Goal: Task Accomplishment & Management: Complete application form

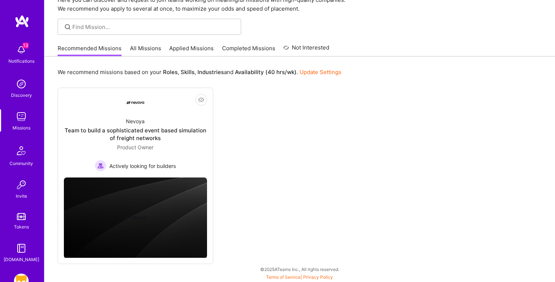
scroll to position [46, 0]
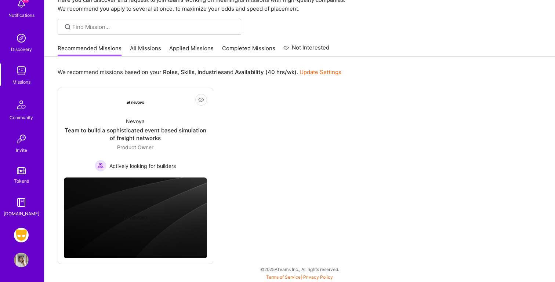
click at [25, 237] on img at bounding box center [21, 235] width 15 height 15
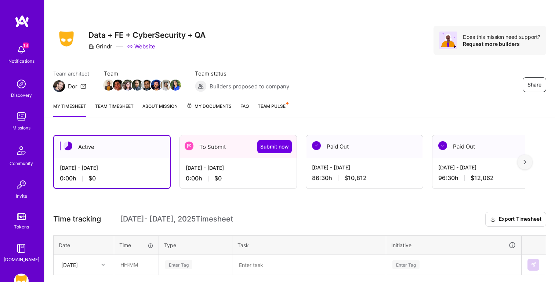
click at [243, 174] on div "[DATE] - [DATE] 0:00 h $0" at bounding box center [238, 173] width 117 height 30
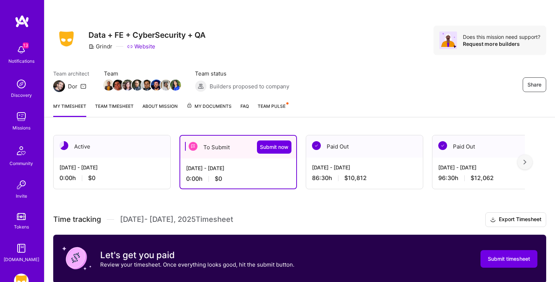
scroll to position [114, 0]
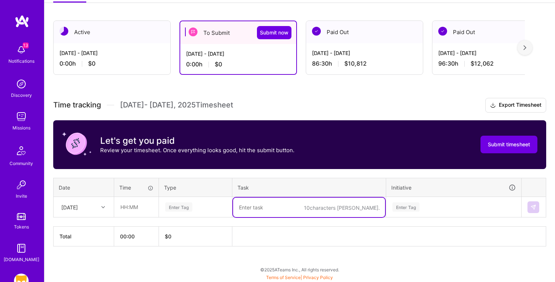
click at [277, 204] on textarea at bounding box center [309, 207] width 152 height 19
paste textarea "Explore Deep Dive"
type textarea "Explore Deep Dive"
click at [129, 208] on input "text" at bounding box center [136, 206] width 44 height 19
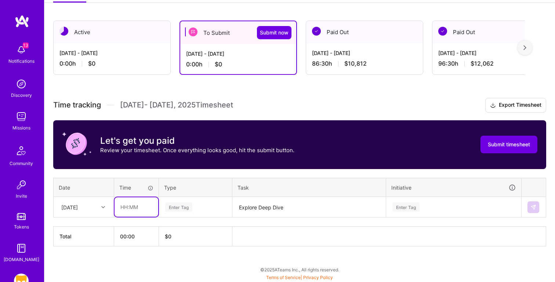
paste input "5:00"
type input "05:00"
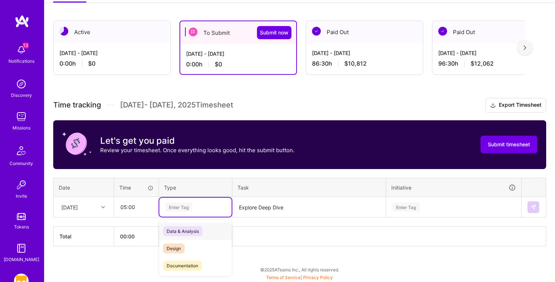
click at [191, 207] on div "Enter Tag" at bounding box center [178, 206] width 27 height 11
click at [204, 225] on div "Data & Analysis" at bounding box center [195, 231] width 72 height 17
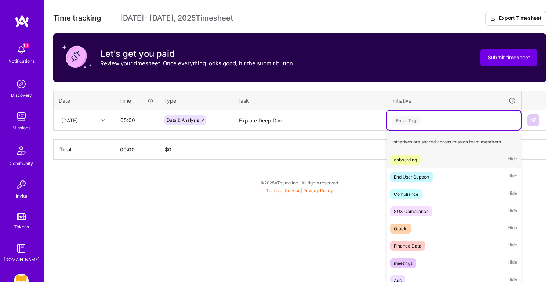
click at [425, 130] on div "option onboarding focused, 1 of 59. 59 results available. Use Up and Down to ch…" at bounding box center [453, 120] width 134 height 19
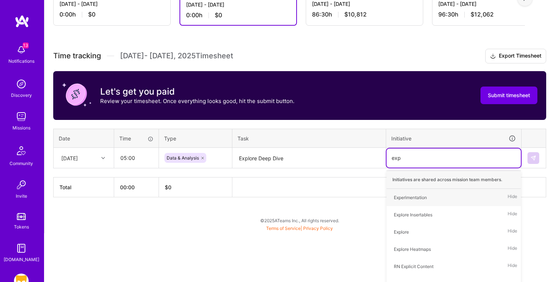
type input "explo"
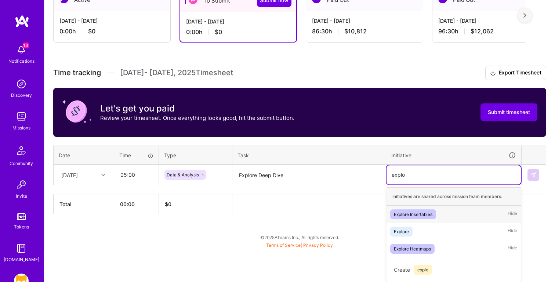
scroll to position [146, 0]
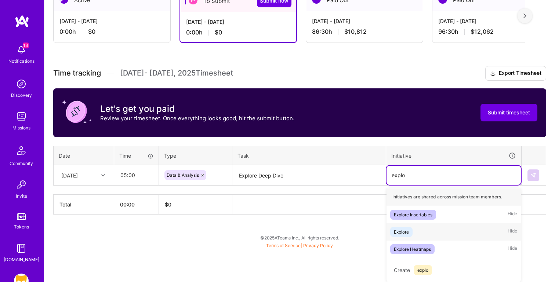
click at [441, 232] on div "Explore Hide" at bounding box center [453, 231] width 134 height 17
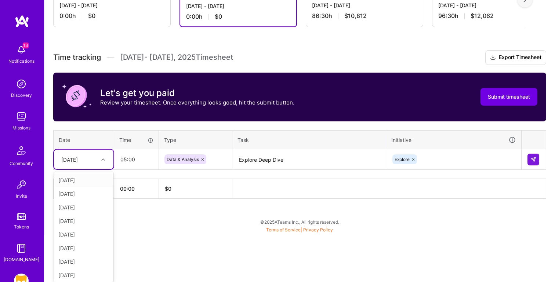
scroll to position [162, 0]
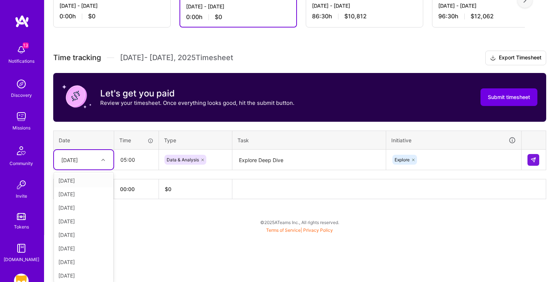
click at [90, 111] on div "Time tracking [DATE] - [DATE] Timesheet Export Timesheet Let's get you paid Rev…" at bounding box center [299, 125] width 493 height 149
click at [87, 176] on div "[DATE]" at bounding box center [83, 181] width 59 height 14
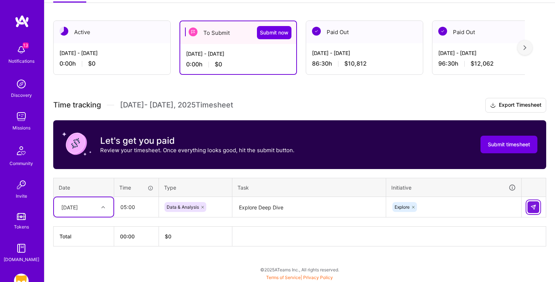
click at [537, 208] on button at bounding box center [533, 207] width 12 height 12
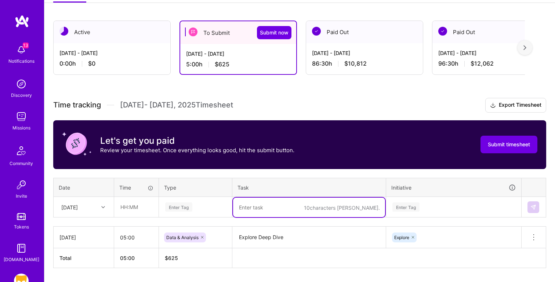
click at [275, 212] on textarea at bounding box center [309, 207] width 152 height 19
paste textarea "Meeting: Right Now Weekly Check In"
type textarea "Meeting: Right Now Weekly Check In"
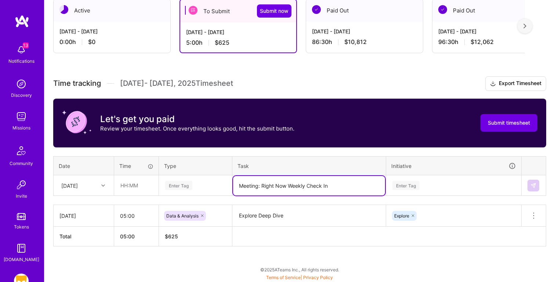
click at [172, 195] on div "Enter Tag" at bounding box center [195, 185] width 72 height 19
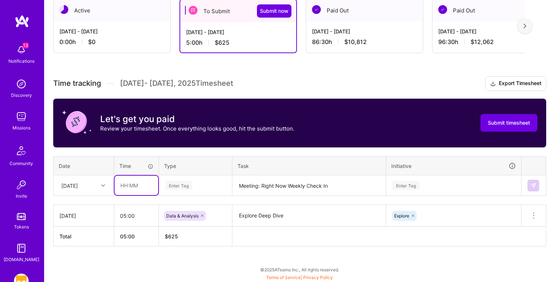
click at [133, 187] on input "text" at bounding box center [136, 185] width 44 height 19
type input "00:30"
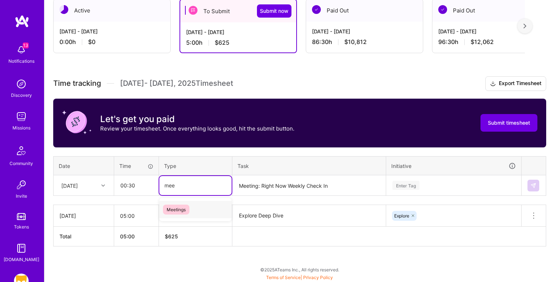
type input "meet"
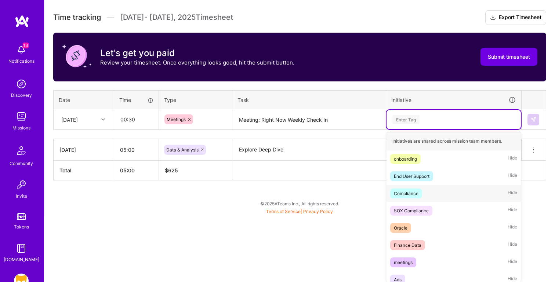
click at [446, 129] on div "option Explore, selected. option Compliance focused, 3 of 59. 59 results availa…" at bounding box center [453, 119] width 134 height 19
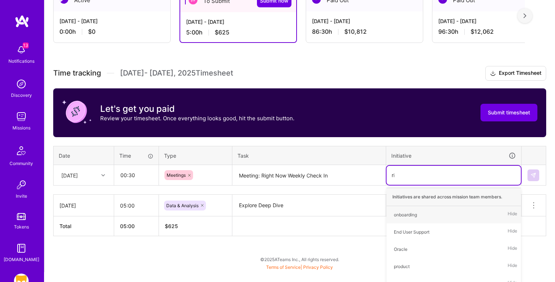
type input "righ"
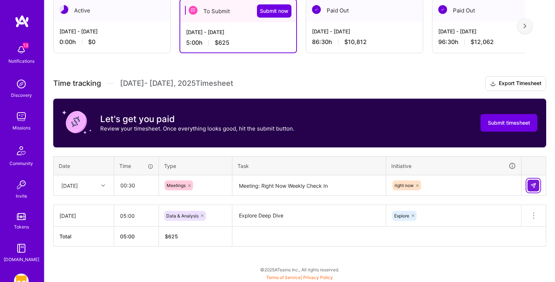
click at [536, 184] on img at bounding box center [533, 186] width 6 height 6
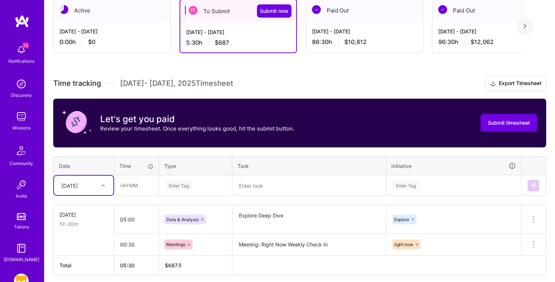
click at [253, 184] on textarea at bounding box center [309, 185] width 152 height 19
paste textarea "Meeting: [PERSON_NAME] / Pooja"
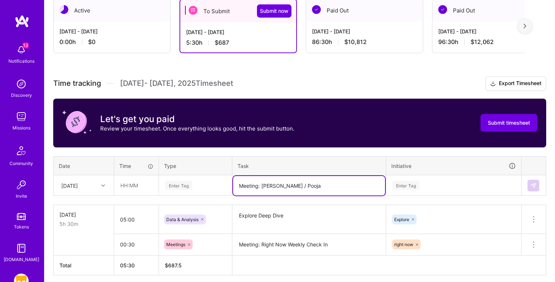
type textarea "Meeting: [PERSON_NAME] / Pooja"
click at [129, 182] on input "text" at bounding box center [136, 185] width 44 height 19
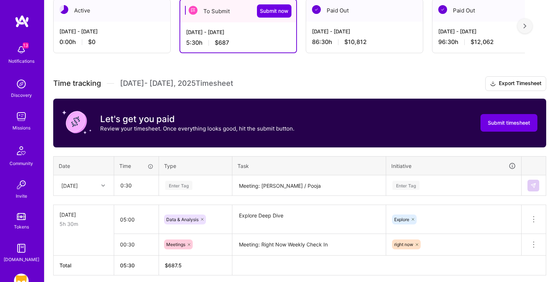
type input "00:30"
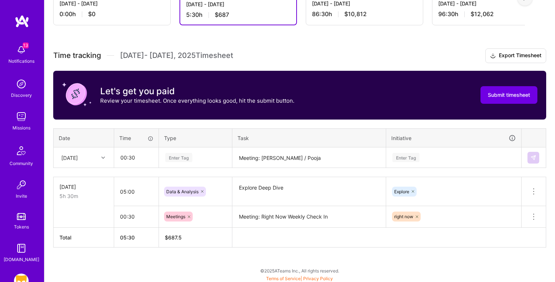
scroll to position [165, 0]
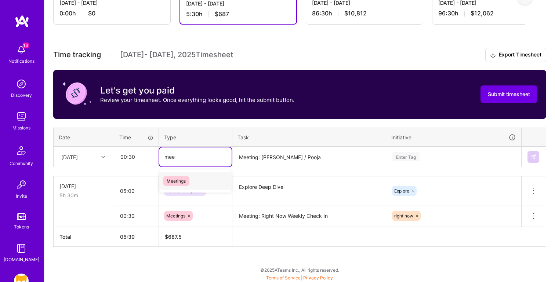
type input "meet"
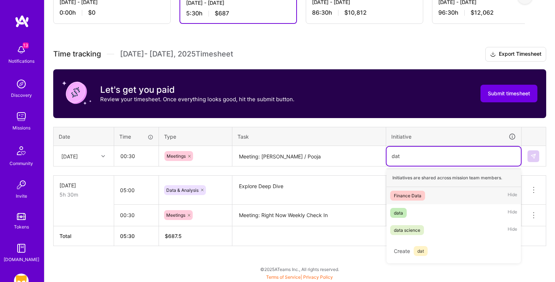
scroll to position [165, 0]
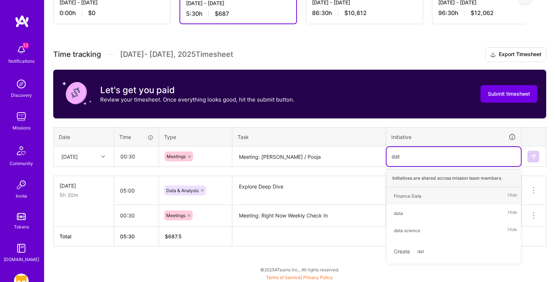
type input "data"
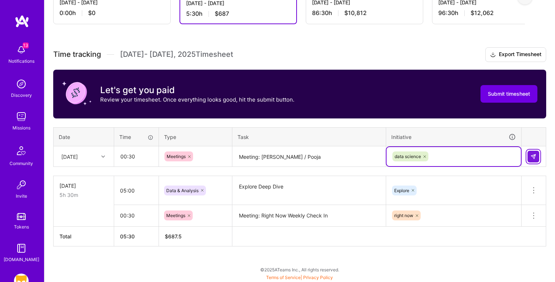
click at [532, 156] on img at bounding box center [533, 157] width 6 height 6
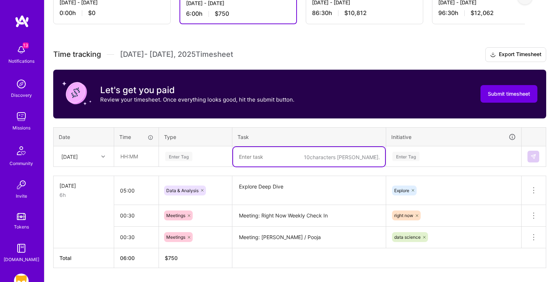
click at [282, 148] on textarea at bounding box center [309, 156] width 152 height 19
paste textarea "Grindr Unwrapped Check last year methodology"
type textarea "Grindr Unwrapped Check last year methodology"
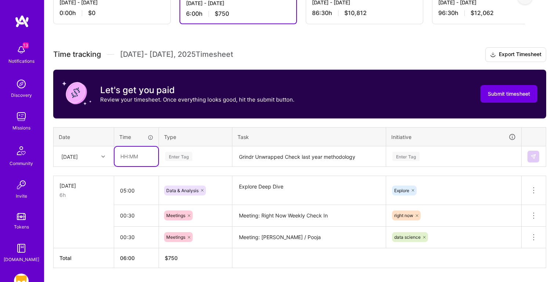
click at [140, 149] on input "text" at bounding box center [136, 156] width 44 height 19
type input "02:00"
click at [395, 158] on div "Enter Tag" at bounding box center [453, 156] width 134 height 19
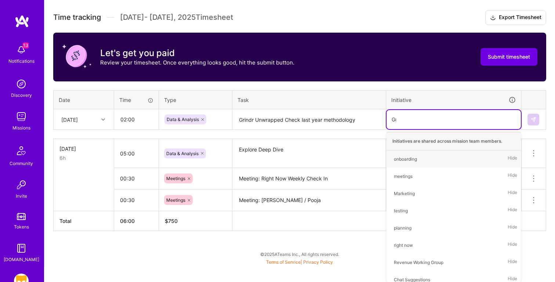
scroll to position [187, 0]
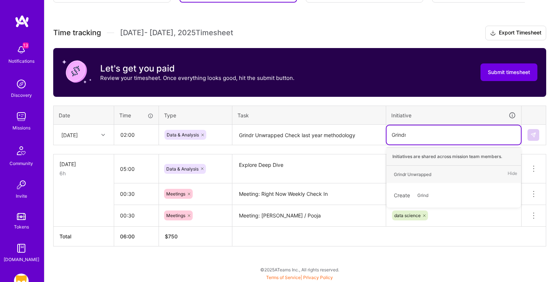
type input "Grindr"
click at [465, 173] on div "Grindr Unwrapped Hide" at bounding box center [453, 174] width 134 height 17
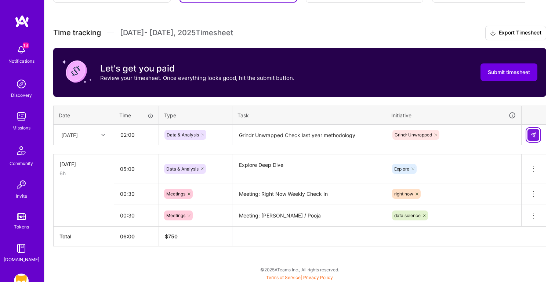
click at [534, 132] on img at bounding box center [533, 135] width 6 height 6
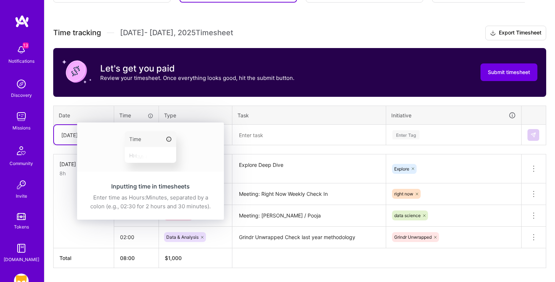
click at [101, 134] on img at bounding box center [150, 147] width 147 height 49
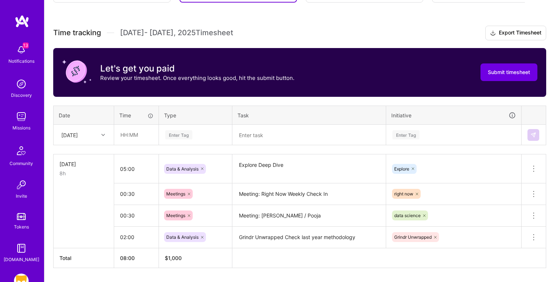
click at [66, 134] on div "[DATE]" at bounding box center [69, 135] width 17 height 8
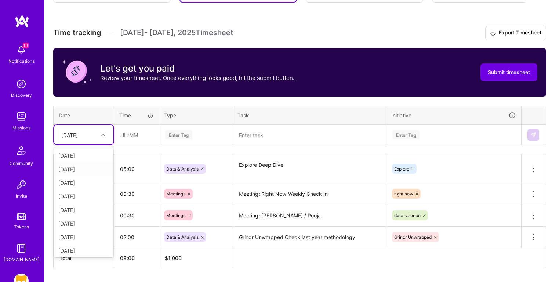
click at [62, 168] on div "[DATE]" at bounding box center [83, 170] width 59 height 14
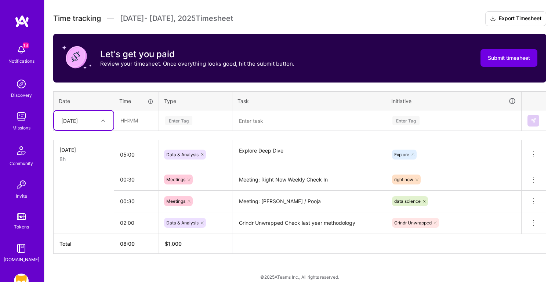
scroll to position [206, 0]
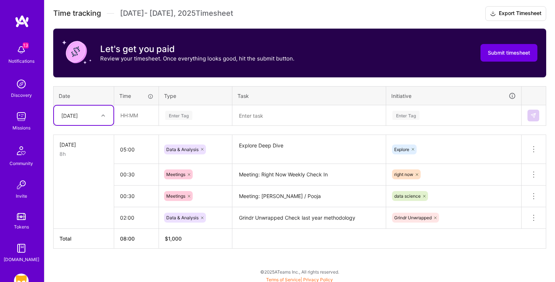
click at [258, 113] on textarea at bounding box center [309, 115] width 152 height 19
paste textarea "RN Pull Revenue Insights - RN Maps Locations"
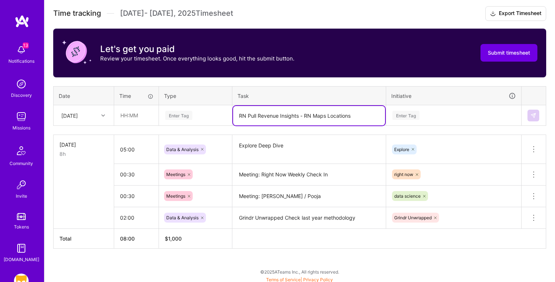
type textarea "RN Pull Revenue Insights - RN Maps Locations"
click at [128, 115] on input "text" at bounding box center [136, 115] width 44 height 19
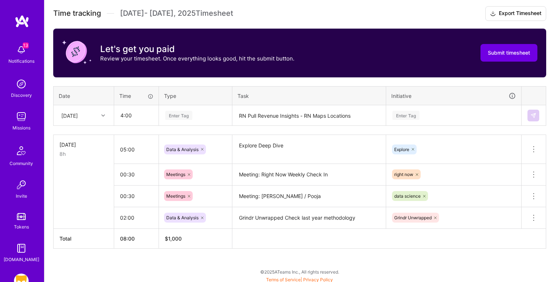
type input "04:00"
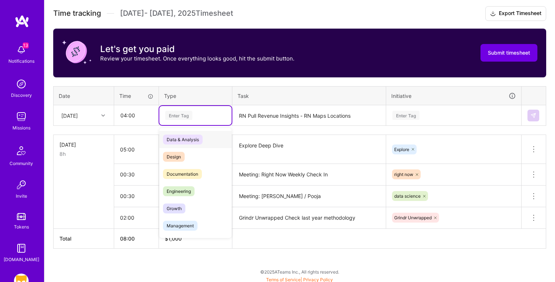
click at [224, 137] on div "Data & Analysis" at bounding box center [195, 139] width 72 height 17
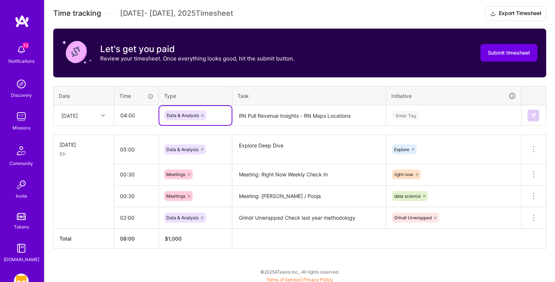
click at [433, 113] on div "Enter Tag" at bounding box center [453, 115] width 124 height 9
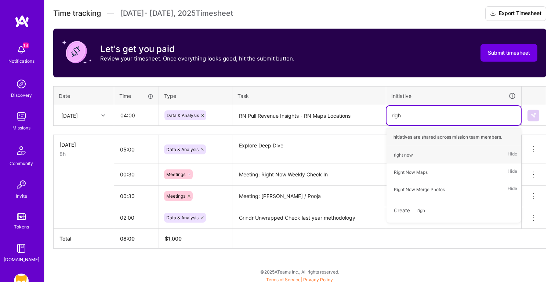
type input "right"
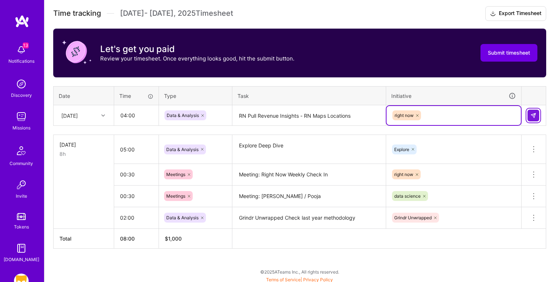
click at [536, 116] on img at bounding box center [533, 116] width 6 height 6
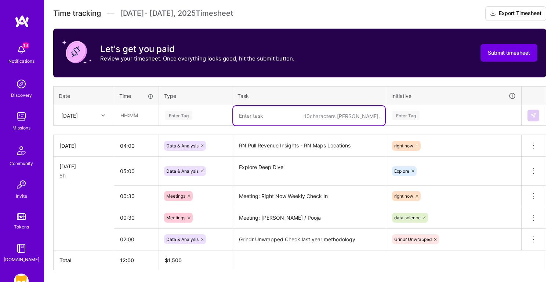
click at [263, 116] on textarea at bounding box center [309, 115] width 152 height 19
paste textarea "Meeting: [PERSON_NAME] / Digeng - Photo Merge Questions"
type textarea "Meeting: [PERSON_NAME] / Digeng - Photo Merge Questions"
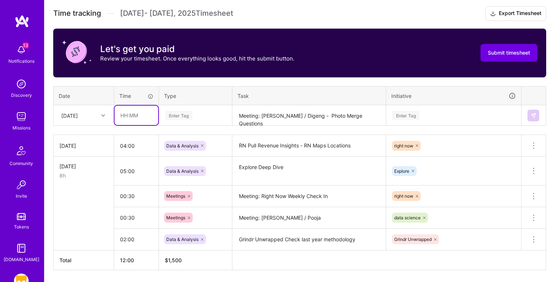
click at [140, 113] on input "text" at bounding box center [136, 115] width 44 height 19
type input "00:30"
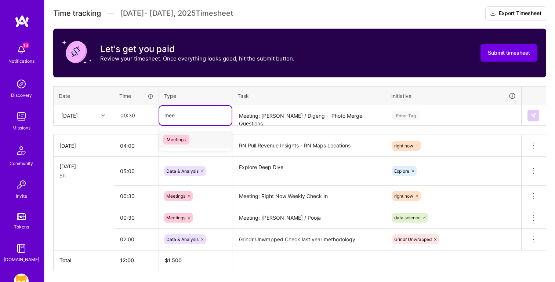
type input "meet"
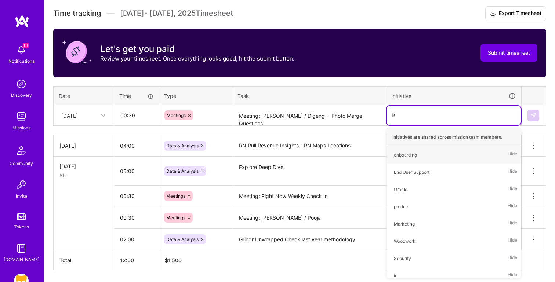
type input "Ri"
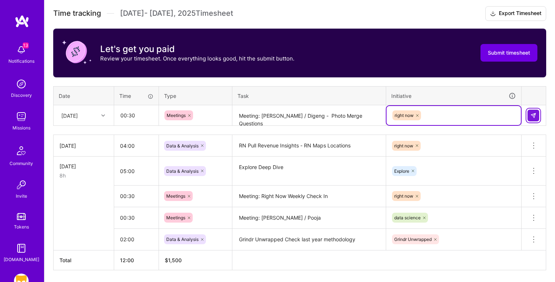
click at [529, 114] on button at bounding box center [533, 116] width 12 height 12
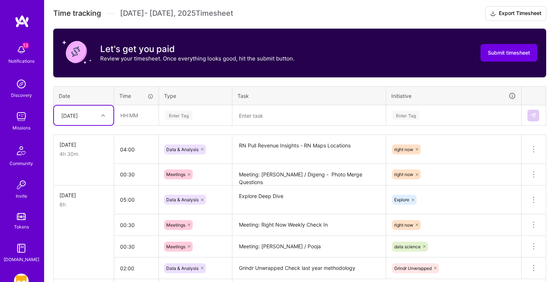
click at [287, 118] on textarea at bounding box center [309, 115] width 152 height 19
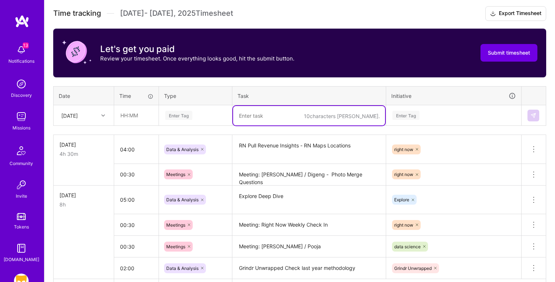
paste textarea "Meeting: RN / DS Synch"
type textarea "Meeting: RN / DS Synch"
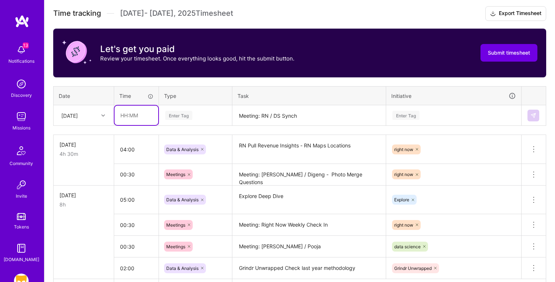
click at [124, 118] on input "text" at bounding box center [136, 115] width 44 height 19
type input "00:30"
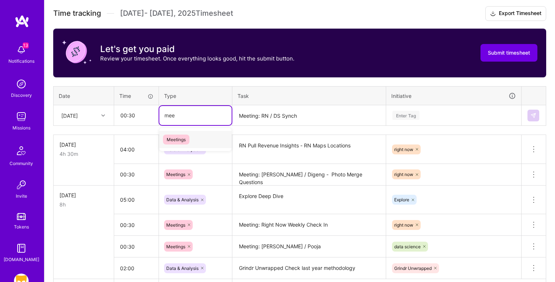
type input "meet"
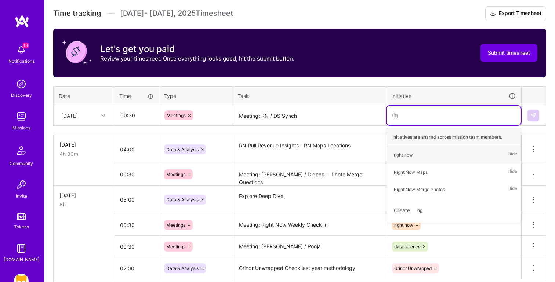
type input "righ"
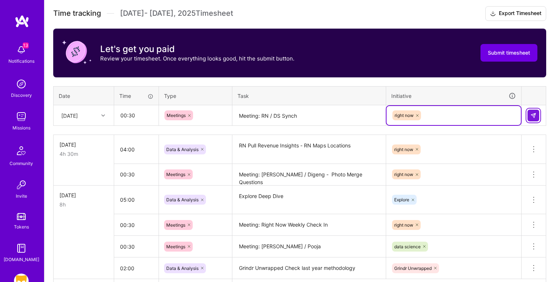
click at [532, 115] on img at bounding box center [533, 116] width 6 height 6
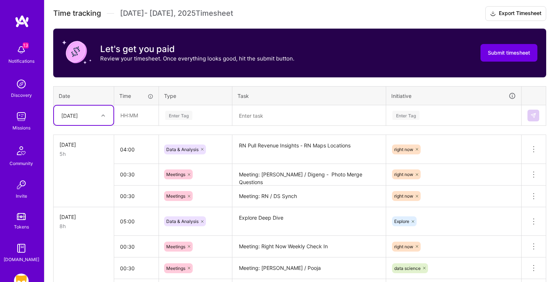
click at [257, 120] on textarea at bounding box center [309, 115] width 152 height 19
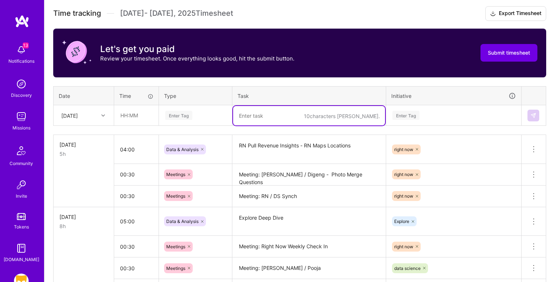
paste textarea "Meeting: Discover Tracking Sync"
type textarea "Meeting: Discover Tracking Sync"
click at [136, 111] on input "text" at bounding box center [136, 115] width 44 height 19
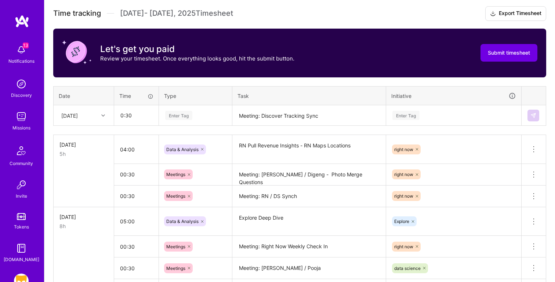
type input "00:30"
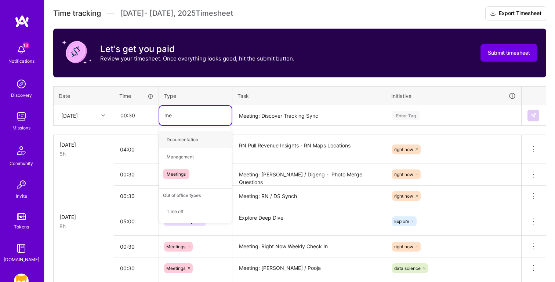
type input "mee"
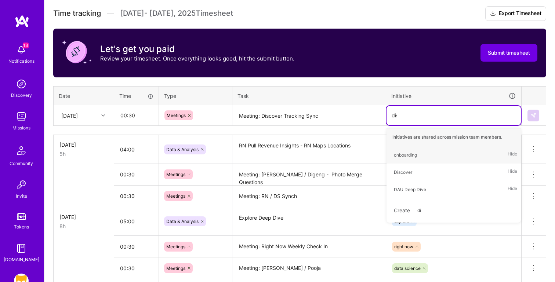
type input "disc"
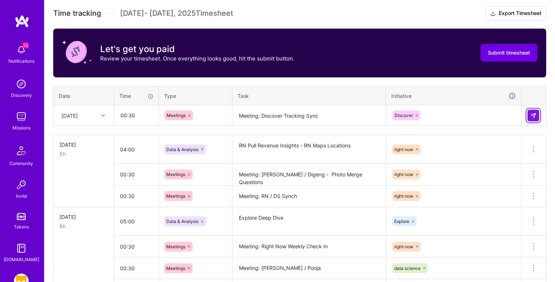
click at [534, 114] on img at bounding box center [533, 116] width 6 height 6
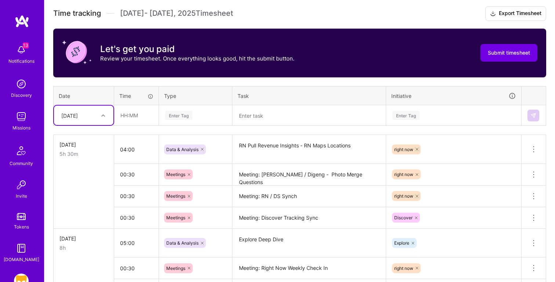
click at [295, 117] on textarea at bounding box center [309, 115] width 152 height 19
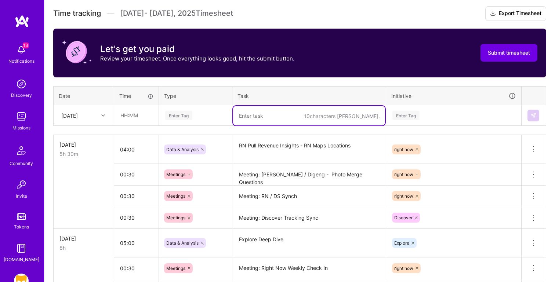
paste textarea "Grindr Unwrapped: Pull Initial Insights"
type textarea "Grindr Unwrapped: Pull Initial Insights"
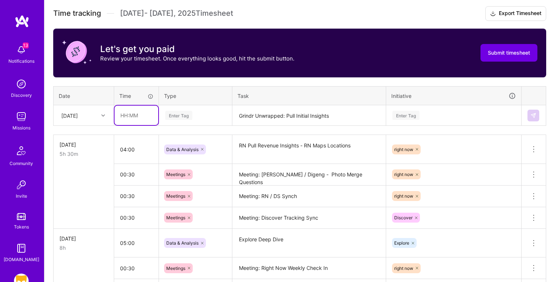
click at [127, 109] on input "text" at bounding box center [136, 115] width 44 height 19
type input "03:00"
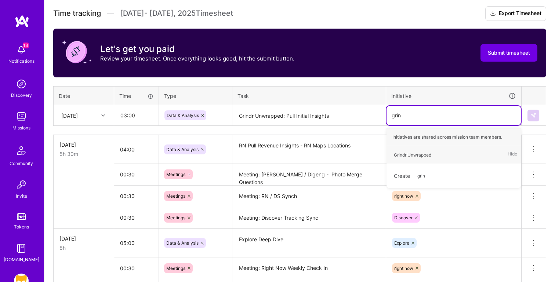
type input "grind"
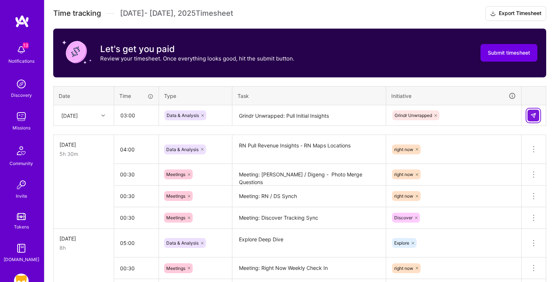
click at [534, 116] on img at bounding box center [533, 116] width 6 height 6
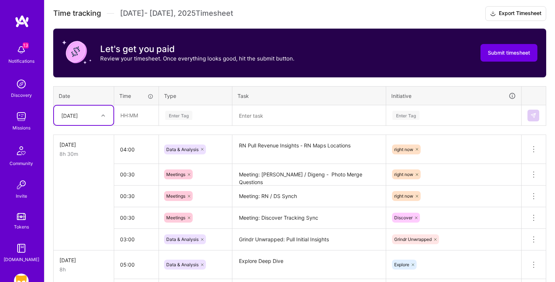
click at [78, 114] on div "[DATE]" at bounding box center [69, 116] width 17 height 8
click at [84, 166] on div "[DATE]" at bounding box center [83, 164] width 59 height 14
click at [289, 124] on textarea at bounding box center [309, 115] width 152 height 19
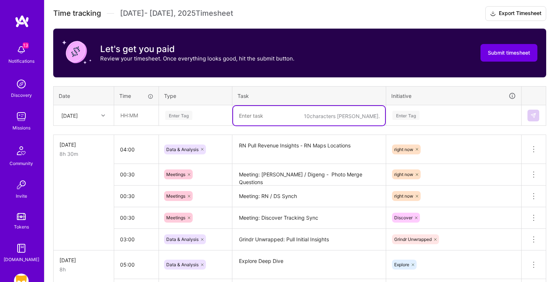
paste textarea "Grindr Unwrapped: Pull Initial Insights"
type textarea "Grindr Unwrapped: Pull Initial Insights"
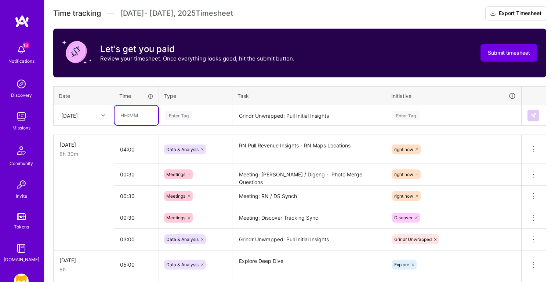
click at [133, 114] on input "text" at bounding box center [136, 115] width 44 height 19
type input "03:00"
click at [397, 113] on div "Enter Tag" at bounding box center [405, 115] width 27 height 11
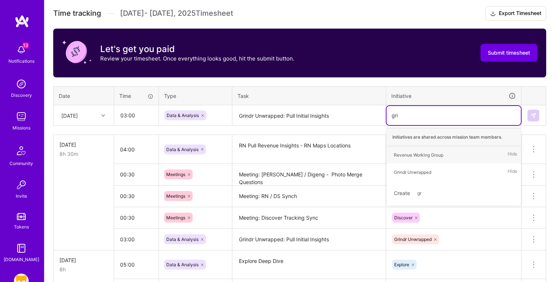
type input "grin"
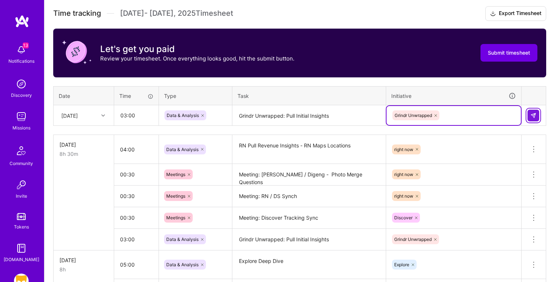
click at [534, 116] on img at bounding box center [533, 116] width 6 height 6
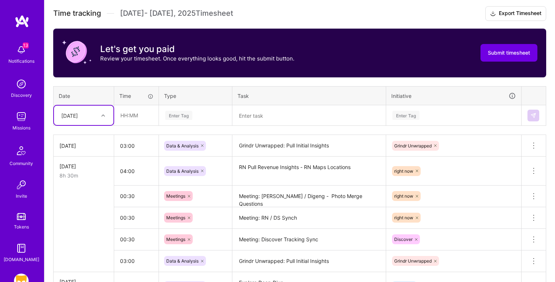
click at [282, 117] on textarea at bounding box center [309, 115] width 152 height 19
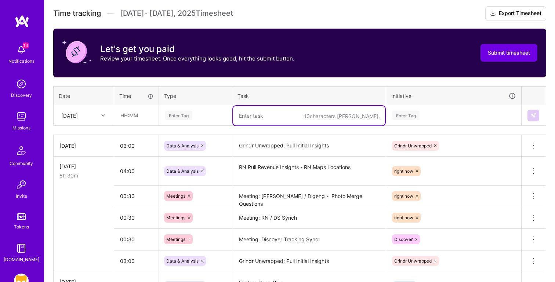
paste textarea "Statsig Check Data Comparisons"
type textarea "Statsig Check Data Comparisons"
click at [135, 117] on input "text" at bounding box center [136, 115] width 44 height 19
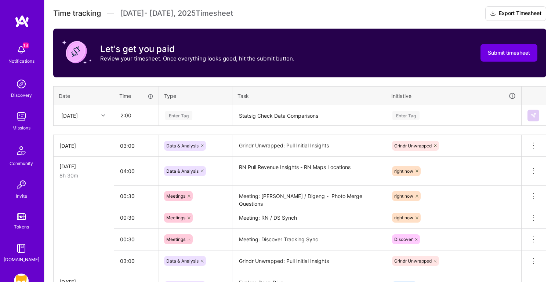
type input "02:00"
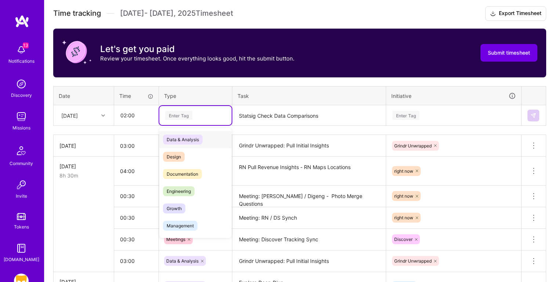
click at [204, 139] on div "Data & Analysis" at bounding box center [195, 139] width 72 height 17
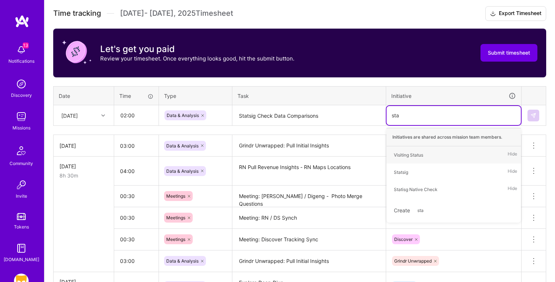
type input "stat"
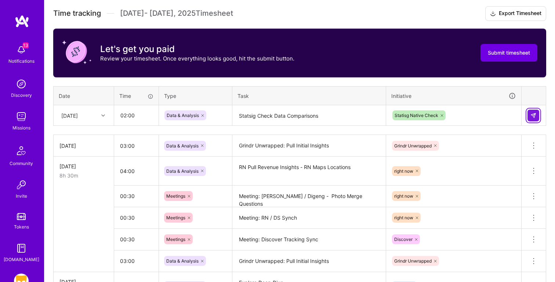
click at [532, 114] on img at bounding box center [533, 116] width 6 height 6
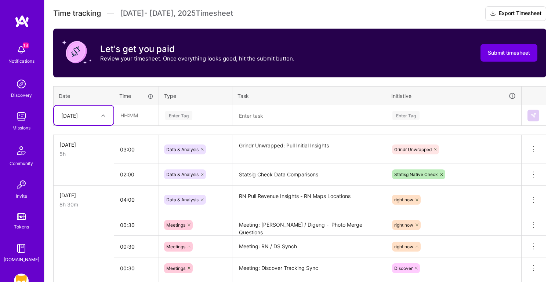
click at [273, 116] on textarea at bounding box center [309, 115] width 152 height 19
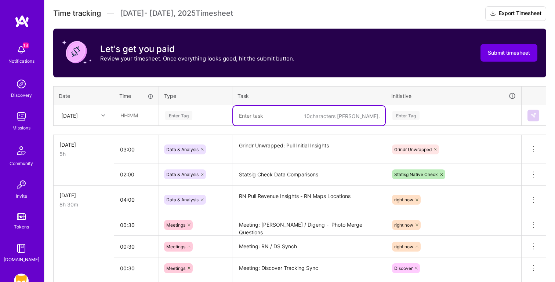
paste textarea "Meeting: Grindr Unwrapped"
type textarea "Meeting: Grindr Unwrapped"
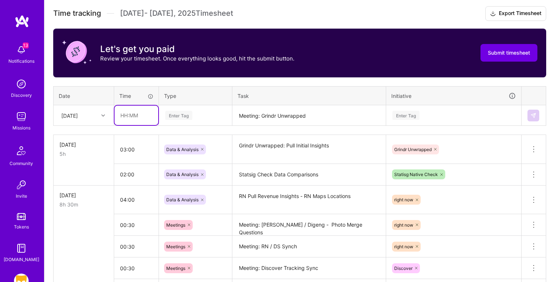
click at [122, 114] on input "text" at bounding box center [136, 115] width 44 height 19
type input "00:30"
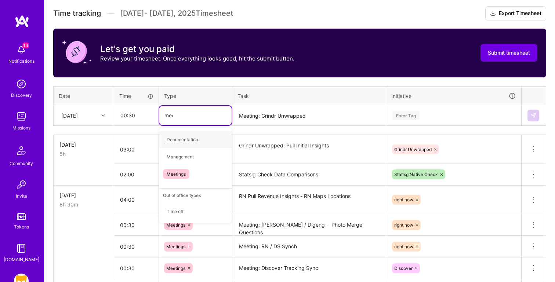
type input "meet"
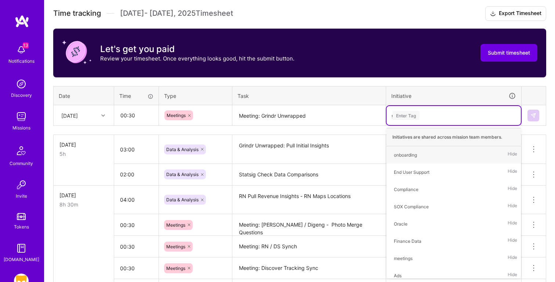
type input "gr"
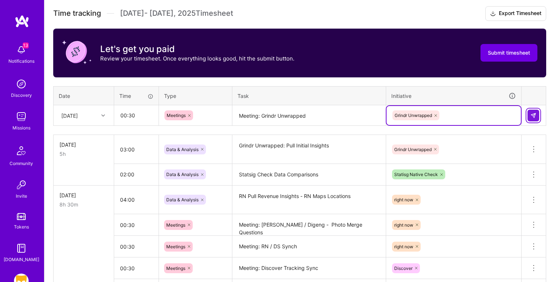
click at [534, 115] on img at bounding box center [533, 116] width 6 height 6
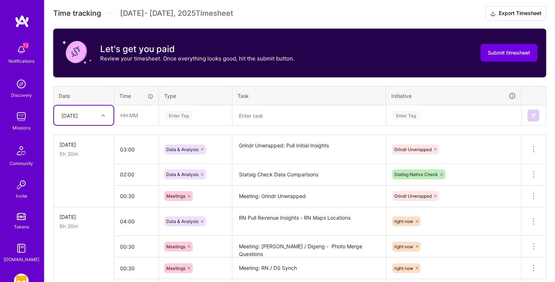
click at [247, 114] on textarea at bounding box center [309, 115] width 152 height 19
paste textarea "Meeting: Statsig Native Check"
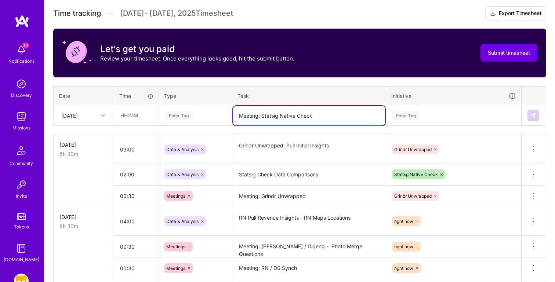
type textarea "Meeting: Statsig Native Check"
click at [128, 123] on input "text" at bounding box center [136, 115] width 44 height 19
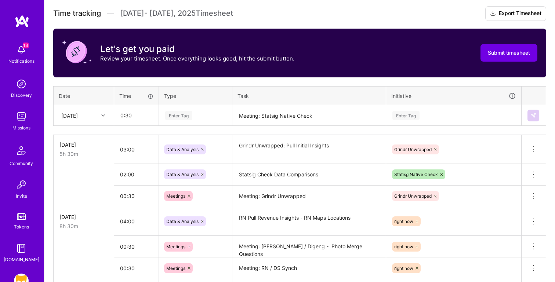
type input "00:30"
type input "meet"
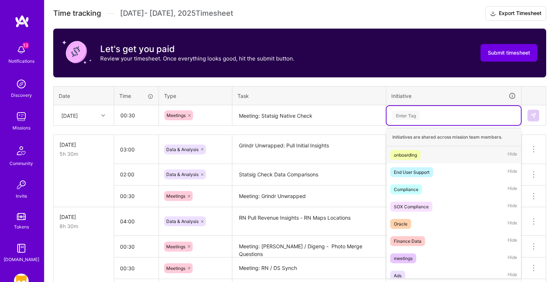
click at [429, 115] on div "Enter Tag" at bounding box center [453, 115] width 124 height 9
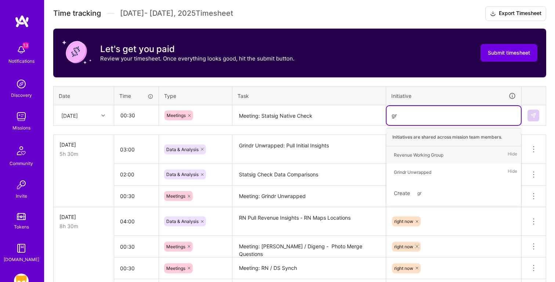
type input "g"
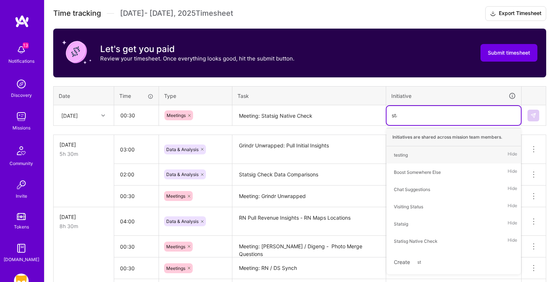
type input "stat"
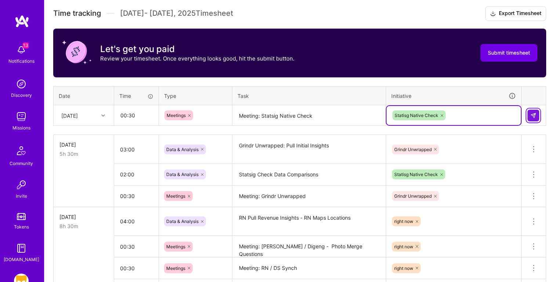
click at [537, 113] on button at bounding box center [533, 116] width 12 height 12
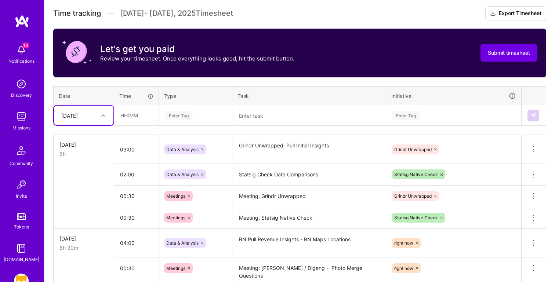
click at [262, 112] on textarea at bounding box center [309, 115] width 152 height 19
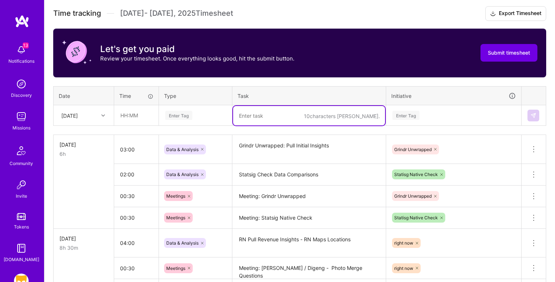
paste textarea "Spark Survey - Platform Split Analysis"
type textarea "Spark Survey - Platform Split Analysis"
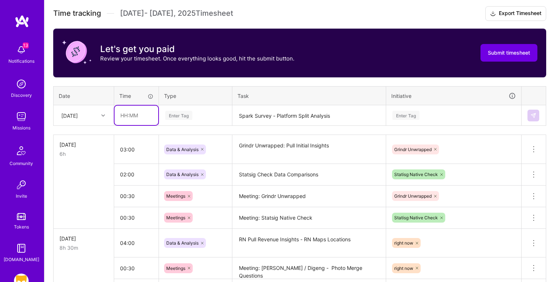
click at [136, 114] on input "text" at bounding box center [136, 115] width 44 height 19
type input "03:00"
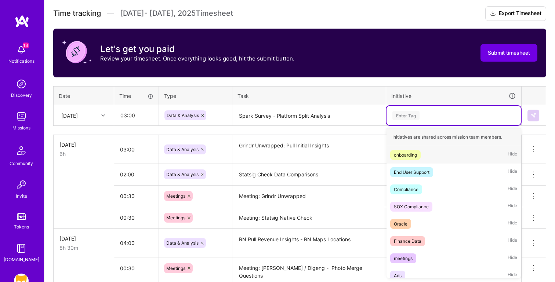
click at [424, 118] on div "Enter Tag" at bounding box center [453, 115] width 124 height 9
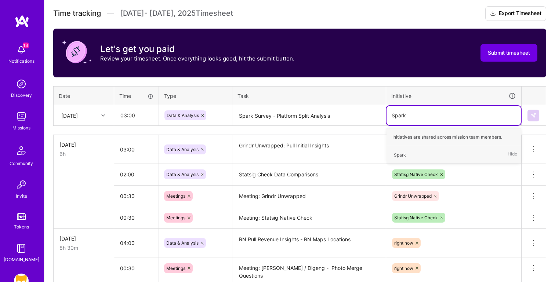
type input "Spark"
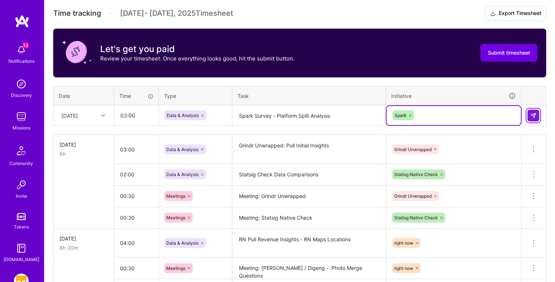
click at [537, 112] on button at bounding box center [533, 116] width 12 height 12
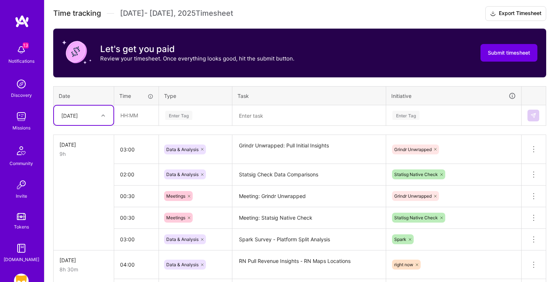
click at [80, 119] on div "[DATE]" at bounding box center [78, 115] width 41 height 12
click at [77, 191] on div "[DATE]" at bounding box center [83, 191] width 59 height 14
click at [253, 111] on textarea at bounding box center [309, 115] width 152 height 19
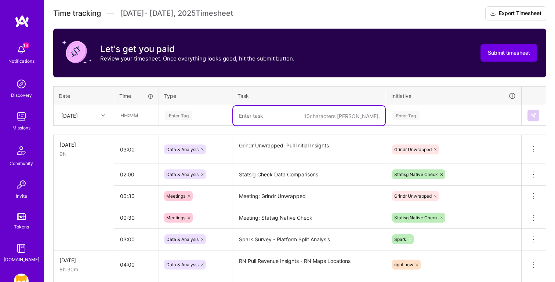
paste textarea "Explore Deep Dive Analysis"
type textarea "Explore Deep Dive Analysis"
click at [127, 116] on input "text" at bounding box center [136, 115] width 44 height 19
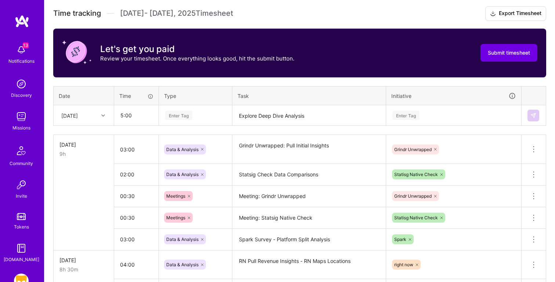
type input "05:00"
type input "e"
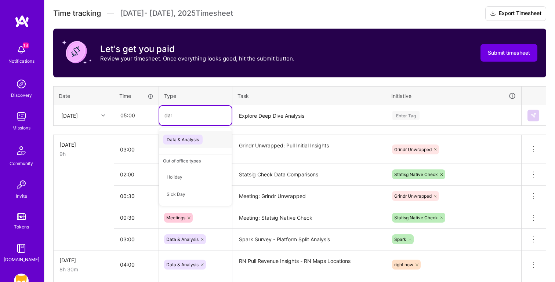
type input "data"
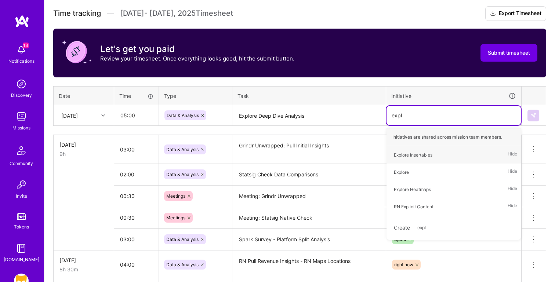
type input "explo"
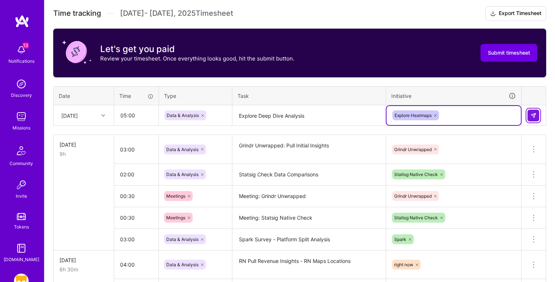
click at [529, 117] on button at bounding box center [533, 116] width 12 height 12
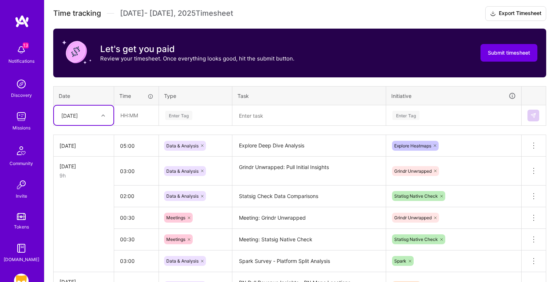
click at [72, 119] on div "[DATE]" at bounding box center [78, 115] width 41 height 12
click at [70, 194] on div "[DATE]" at bounding box center [83, 197] width 59 height 14
click at [290, 113] on textarea at bounding box center [309, 115] width 152 height 19
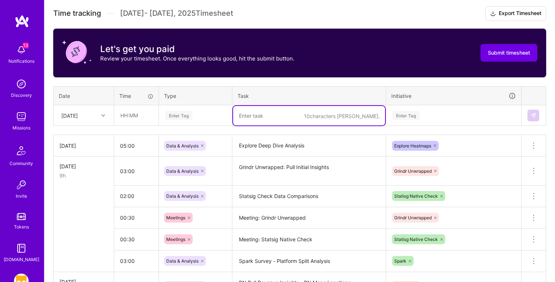
paste textarea "Meeting: Revenue Working Group"
type textarea "Meeting: Revenue Working Group"
click at [127, 118] on input "text" at bounding box center [136, 115] width 44 height 19
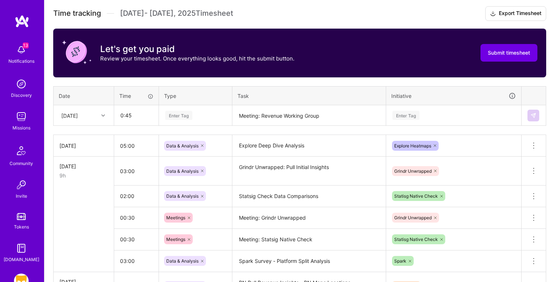
type input "00:45"
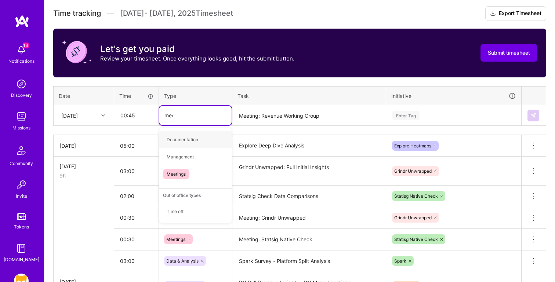
type input "meet"
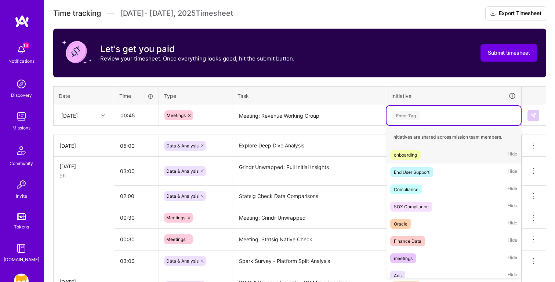
click at [417, 122] on div "Enter Tag" at bounding box center [453, 115] width 134 height 19
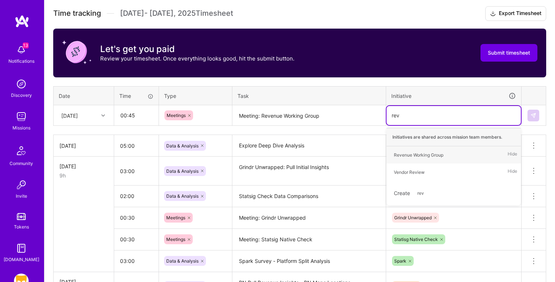
type input "reve"
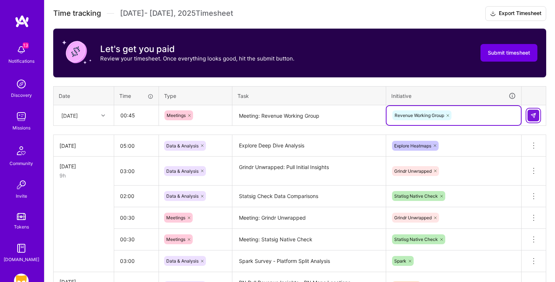
click at [538, 114] on button at bounding box center [533, 116] width 12 height 12
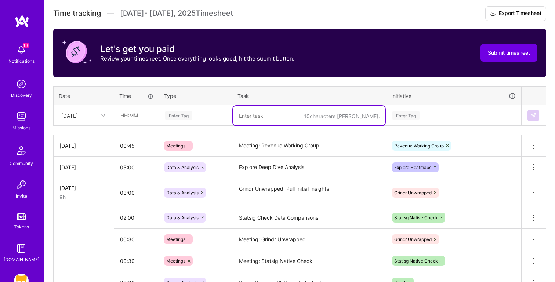
click at [264, 114] on textarea at bounding box center [309, 115] width 152 height 19
paste textarea "Explore Deep Dive Analysis"
type textarea "Explore Deep Dive Analysis"
click at [123, 112] on input "text" at bounding box center [136, 115] width 44 height 19
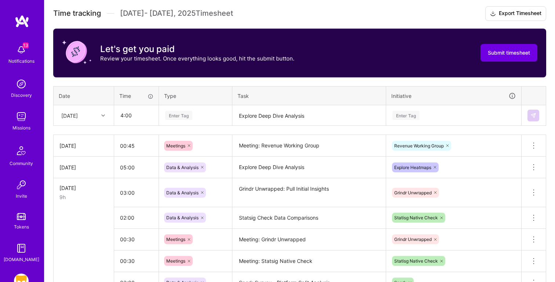
type input "04:00"
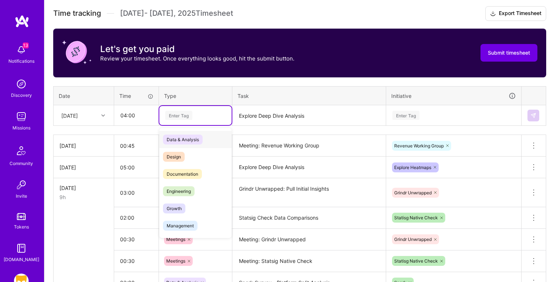
click at [211, 135] on div "Data & Analysis" at bounding box center [195, 139] width 72 height 17
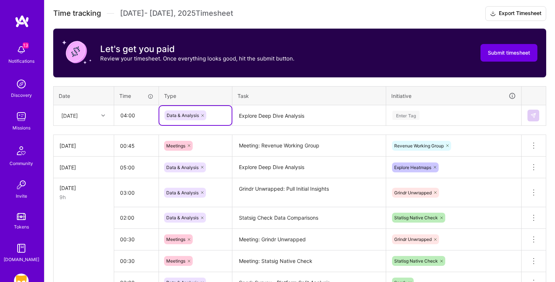
click at [422, 115] on div "Enter Tag" at bounding box center [453, 115] width 124 height 9
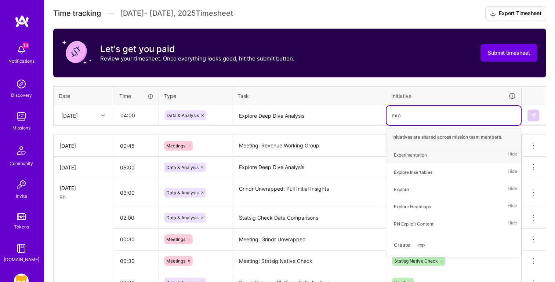
type input "expl"
type input "explo"
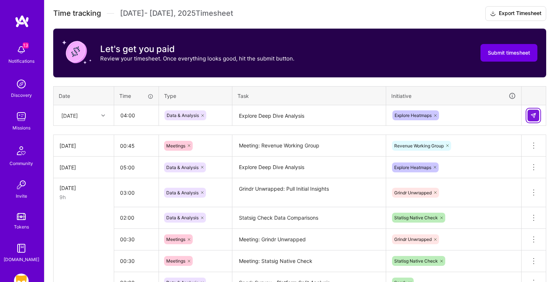
click at [529, 116] on button at bounding box center [533, 116] width 12 height 12
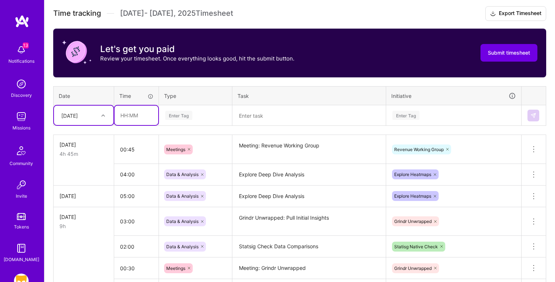
click at [129, 115] on input "text" at bounding box center [136, 115] width 44 height 19
type input "00:30"
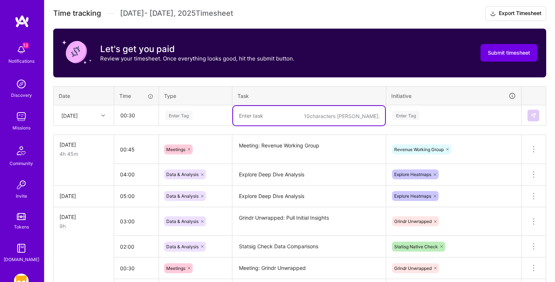
click at [274, 116] on textarea at bounding box center [309, 115] width 152 height 19
paste textarea "Meeting: RN Photo Merge Analytics"
type textarea "Meeting: RN Photo Merge Analytics"
click at [161, 115] on div "Enter Tag" at bounding box center [195, 115] width 72 height 19
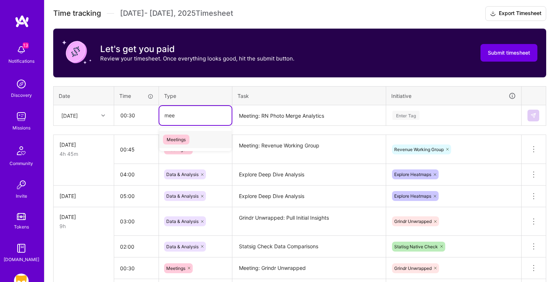
type input "meet"
click at [451, 114] on div "Enter Tag" at bounding box center [453, 115] width 124 height 9
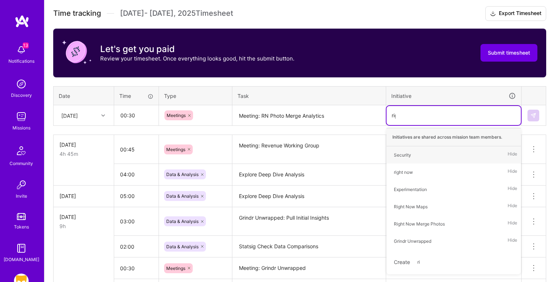
type input "righ"
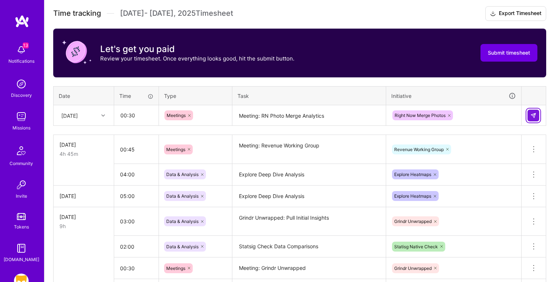
click at [531, 115] on img at bounding box center [533, 116] width 6 height 6
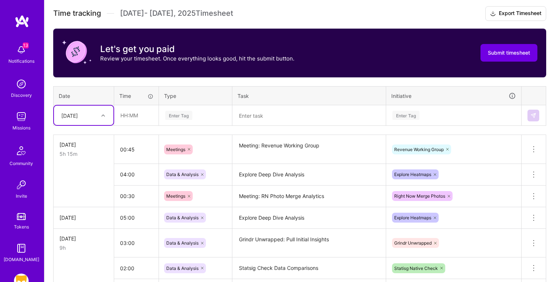
click at [259, 119] on textarea at bounding box center [309, 115] width 152 height 19
paste textarea "Meeting: Explore Nik / Fio"
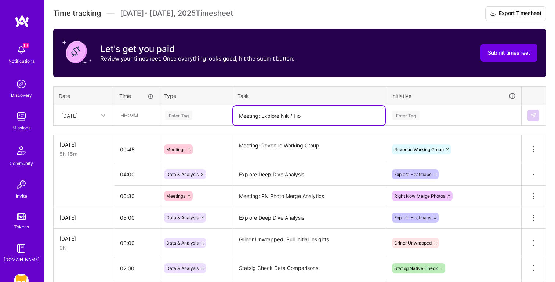
type textarea "Meeting: Explore Nik / Fio"
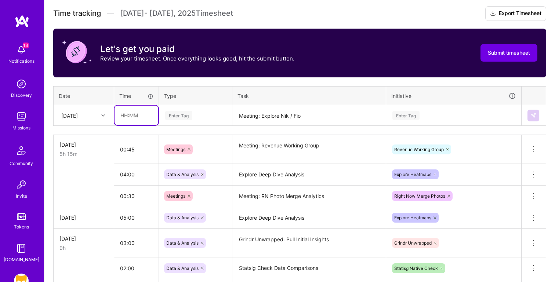
click at [145, 119] on input "text" at bounding box center [136, 115] width 44 height 19
type input "01:00"
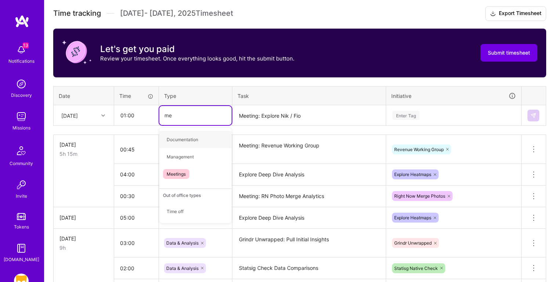
type input "mee"
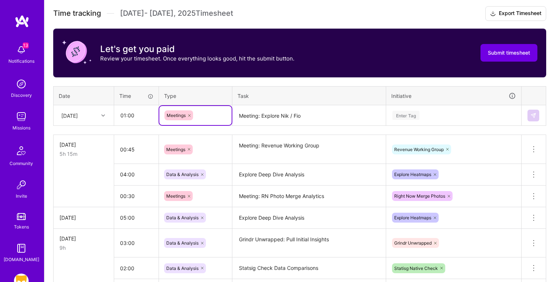
click at [417, 118] on div "Enter Tag" at bounding box center [405, 115] width 27 height 11
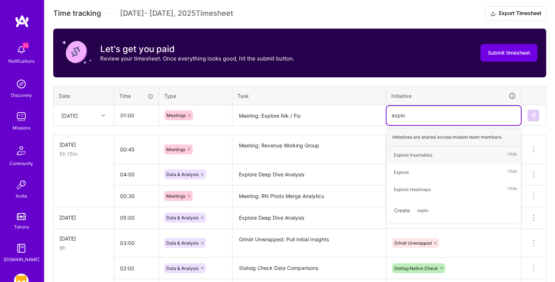
type input "explor"
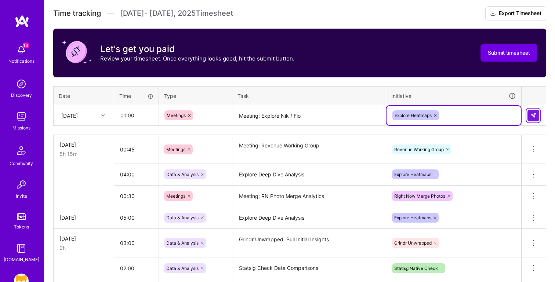
click at [532, 115] on img at bounding box center [533, 116] width 6 height 6
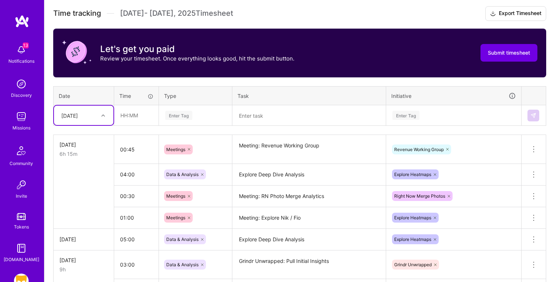
click at [252, 121] on textarea at bounding box center [309, 115] width 152 height 19
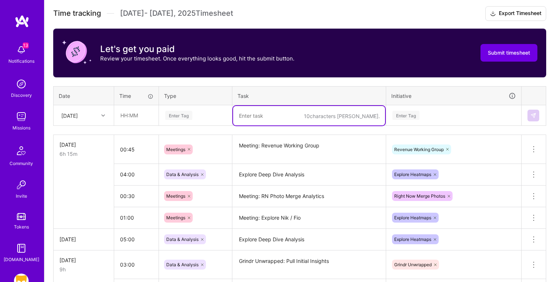
paste textarea "RN Insights: 40 cities"
type textarea "RN Insights: 40 cities"
click at [127, 120] on input "text" at bounding box center [136, 115] width 44 height 19
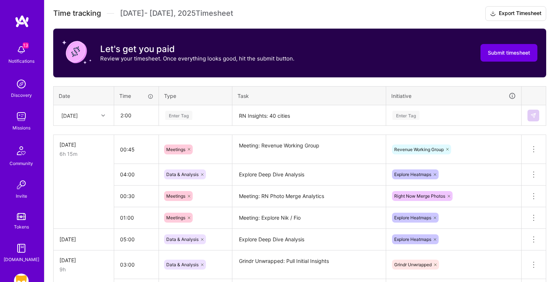
type input "02:00"
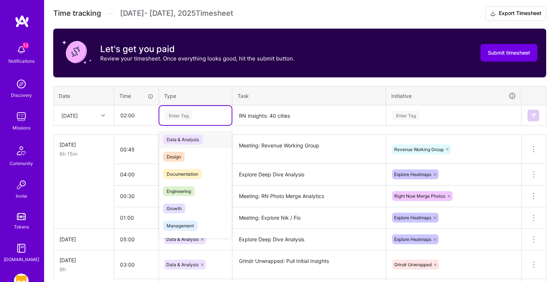
click at [214, 142] on div "Data & Analysis" at bounding box center [195, 139] width 72 height 17
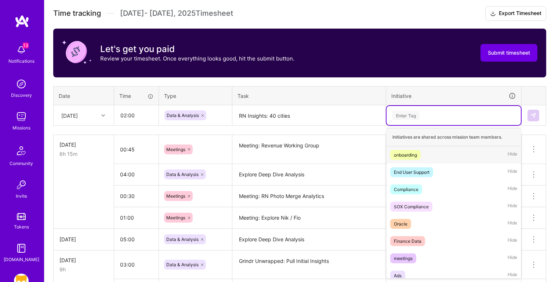
click at [421, 121] on div "Enter Tag" at bounding box center [453, 115] width 134 height 19
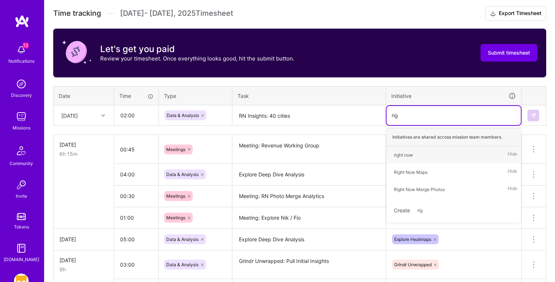
type input "righ"
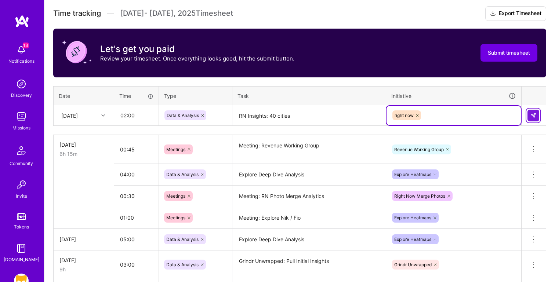
click at [532, 114] on img at bounding box center [533, 116] width 6 height 6
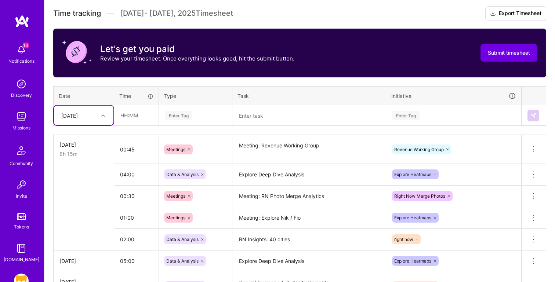
click at [78, 117] on div "[DATE]" at bounding box center [69, 116] width 17 height 8
click at [72, 216] on div "[DATE]" at bounding box center [83, 214] width 59 height 14
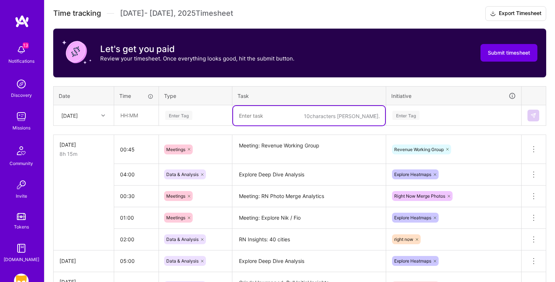
click at [255, 107] on textarea at bounding box center [309, 115] width 152 height 19
paste textarea "RN Insights: 40 cities"
click at [264, 112] on textarea "RN Insights: 40 cities" at bounding box center [309, 115] width 152 height 19
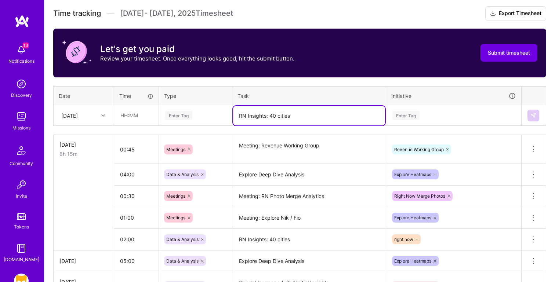
paste textarea "Meeting: RN Projects Sync / [PERSON_NAME] + Digeng"
type textarea "Meeting: RN Projects Sync / [PERSON_NAME] + Digeng"
click at [125, 112] on input "text" at bounding box center [136, 115] width 44 height 19
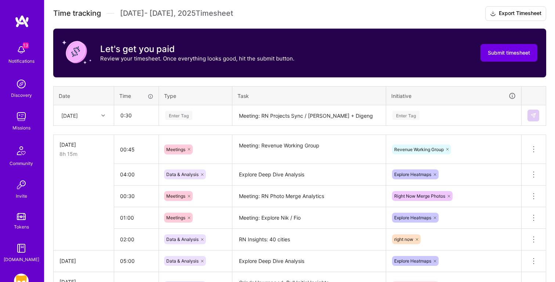
type input "00:30"
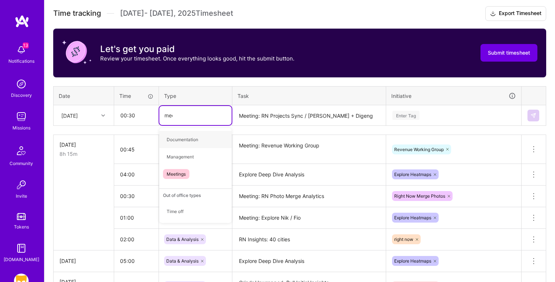
type input "meet"
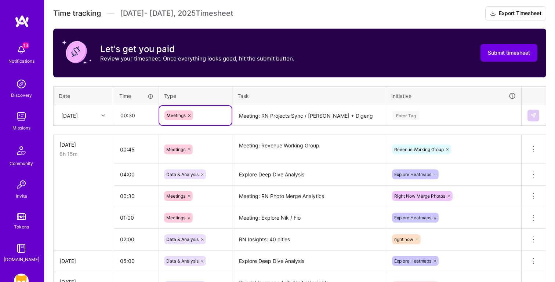
click at [427, 109] on div "Enter Tag" at bounding box center [453, 115] width 134 height 19
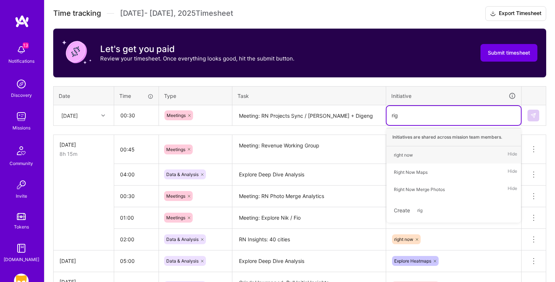
type input "righ"
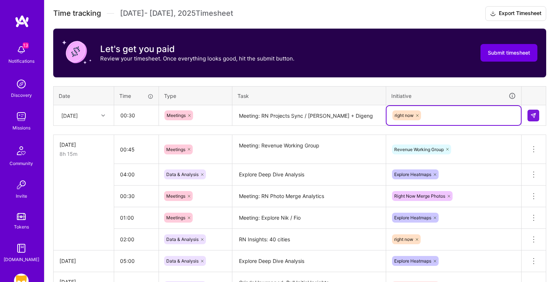
click at [541, 114] on td at bounding box center [533, 115] width 25 height 21
click at [534, 117] on img at bounding box center [533, 116] width 6 height 6
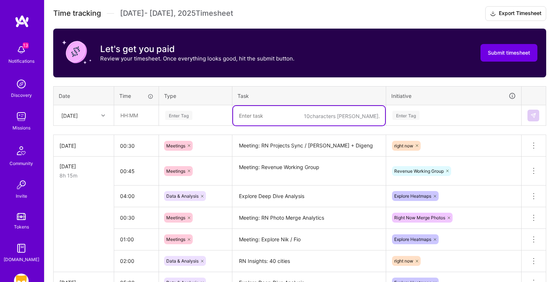
click at [267, 117] on textarea at bounding box center [309, 115] width 152 height 19
paste textarea "Meeting: RN Weekly Check In"
type textarea "Meeting: RN Weekly Check In"
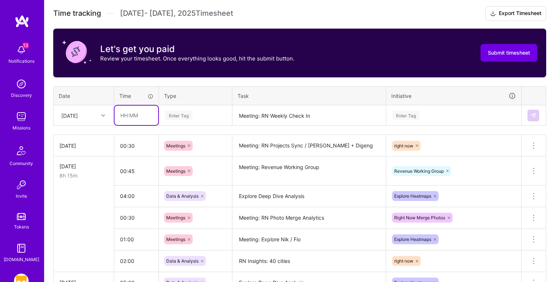
click at [119, 117] on input "text" at bounding box center [136, 115] width 44 height 19
type input "00:30"
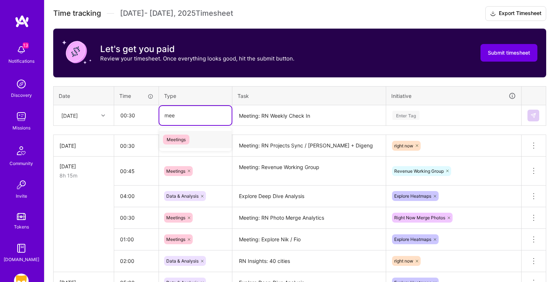
type input "meet"
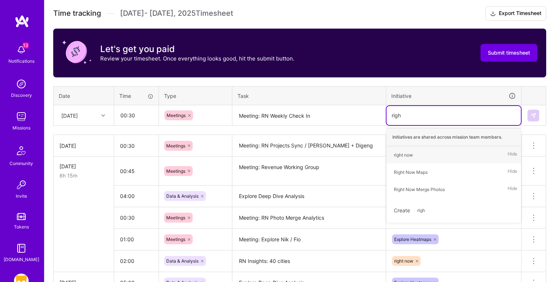
type input "right"
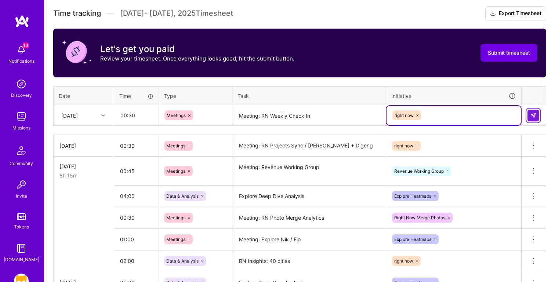
click at [535, 116] on img at bounding box center [533, 116] width 6 height 6
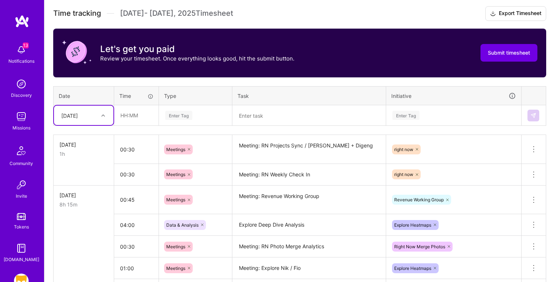
click at [264, 113] on textarea at bounding box center [309, 115] width 152 height 19
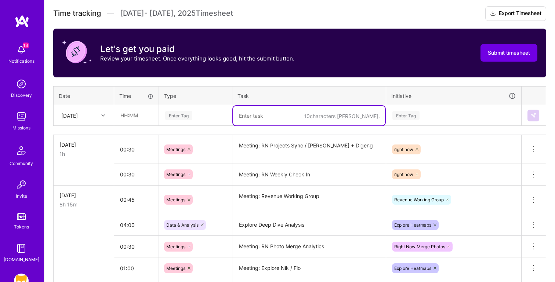
paste textarea "Meeting: Additional RN Data Asks"
type textarea "Meeting: Additional RN Data Asks"
click at [141, 116] on input "text" at bounding box center [136, 115] width 44 height 19
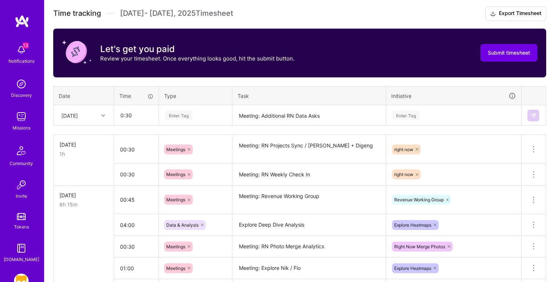
type input "00:30"
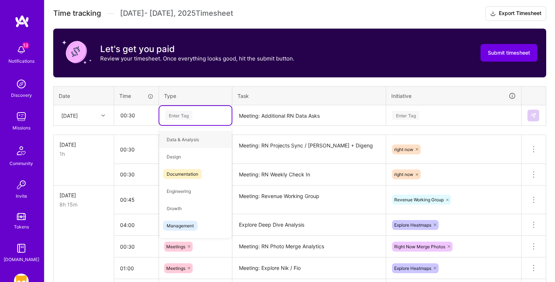
type input "m"
type input "meet"
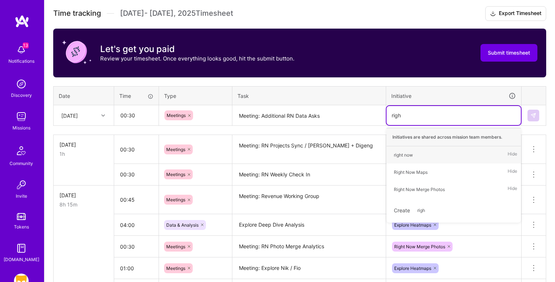
type input "right"
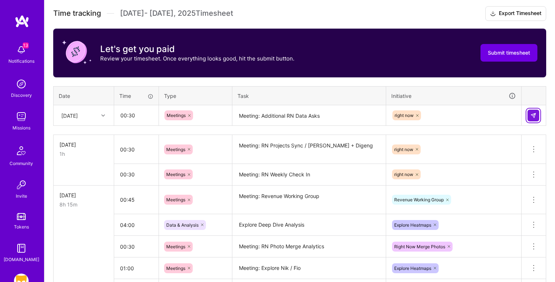
click at [534, 120] on button at bounding box center [533, 116] width 12 height 12
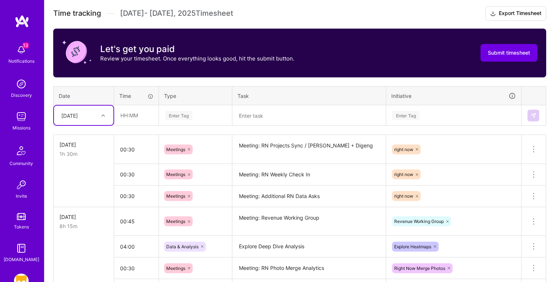
click at [268, 110] on textarea at bounding box center [309, 115] width 152 height 19
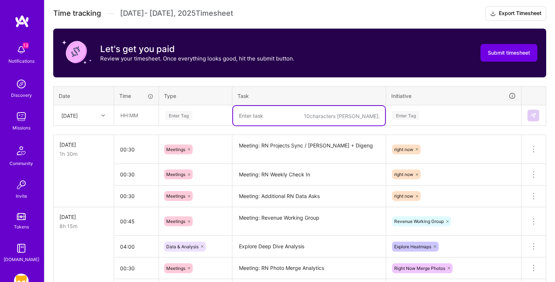
paste textarea "Grindr Unwrapped"
type textarea "Grindr Unwrapped"
click at [140, 109] on input "text" at bounding box center [136, 115] width 44 height 19
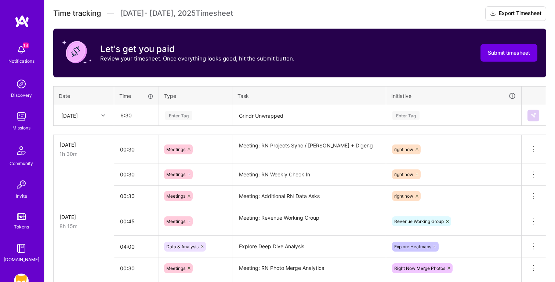
type input "06:30"
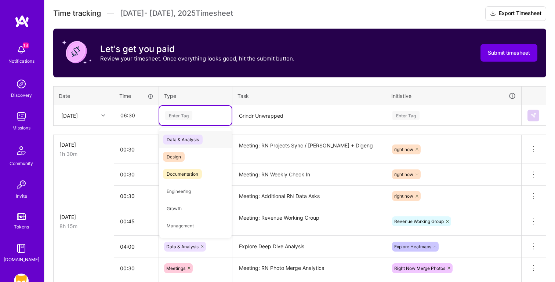
type input "d"
click at [211, 143] on div "Data & Analysis" at bounding box center [195, 139] width 72 height 17
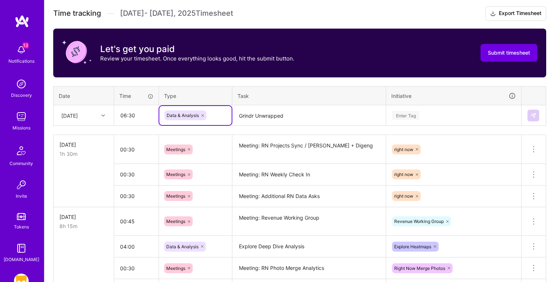
click at [421, 114] on div "Enter Tag" at bounding box center [453, 115] width 124 height 9
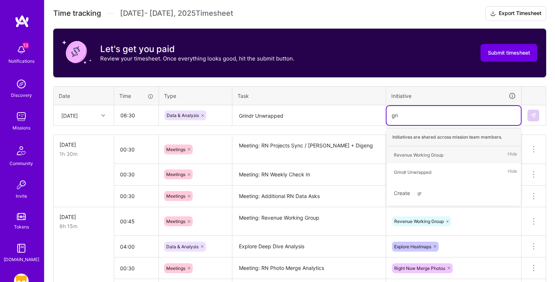
type input "grind"
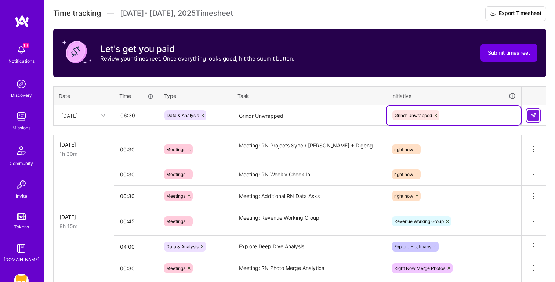
click at [533, 113] on img at bounding box center [533, 116] width 6 height 6
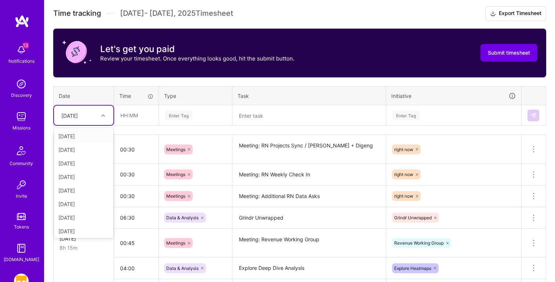
click at [66, 122] on div "[DATE]" at bounding box center [83, 115] width 59 height 19
click at [78, 223] on div "[DATE]" at bounding box center [83, 224] width 59 height 14
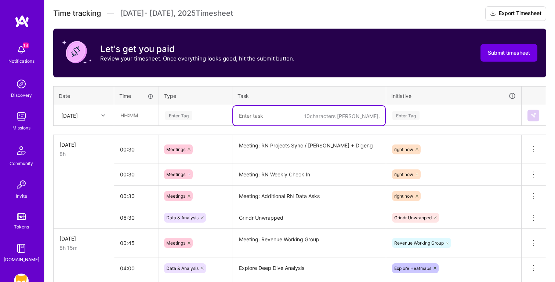
click at [251, 112] on textarea at bounding box center [309, 115] width 152 height 19
paste textarea "Statsig Data Comparisons"
type textarea "Statsig Data Comparisons"
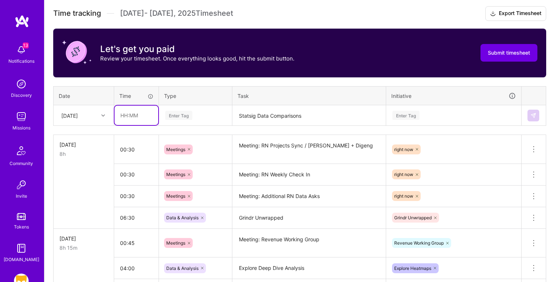
click at [127, 116] on input "text" at bounding box center [136, 115] width 44 height 19
type input "03:00"
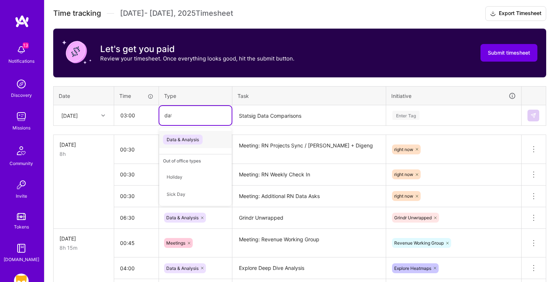
type input "data"
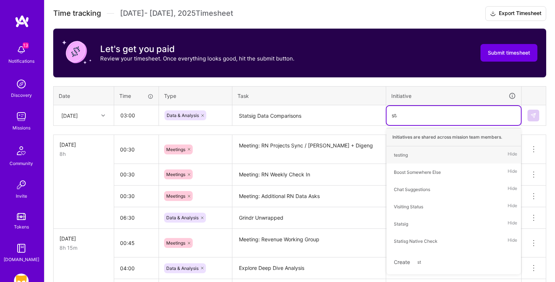
type input "stat"
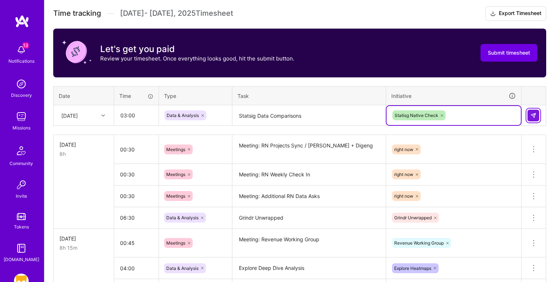
click at [536, 112] on button at bounding box center [533, 116] width 12 height 12
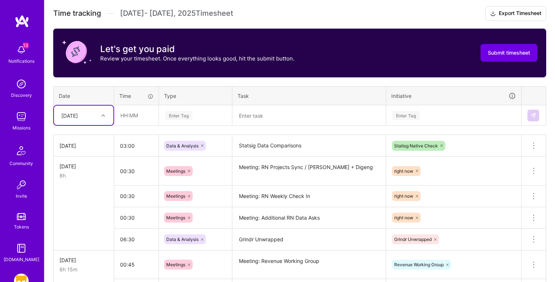
click at [267, 112] on textarea at bounding box center [309, 115] width 152 height 19
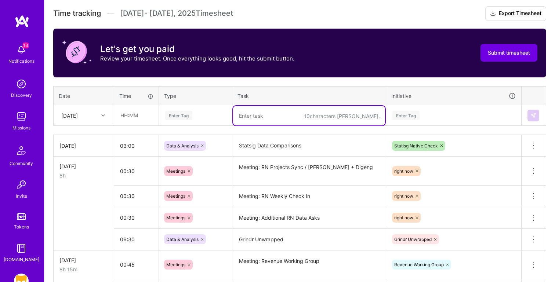
paste textarea "Meeting: [PERSON_NAME] / Pooja"
type textarea "Meeting: [PERSON_NAME] / Pooja"
click at [129, 112] on input "text" at bounding box center [136, 115] width 44 height 19
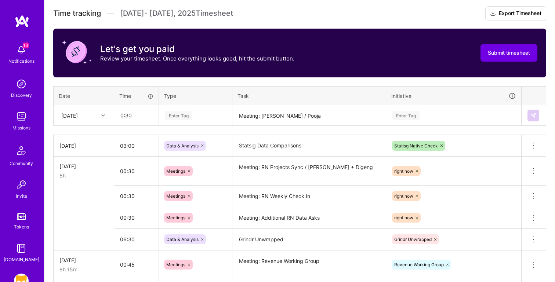
type input "00:30"
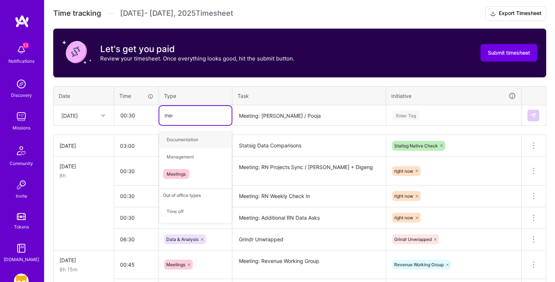
type input "meet"
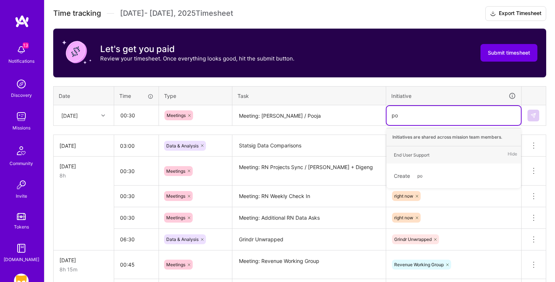
type input "p"
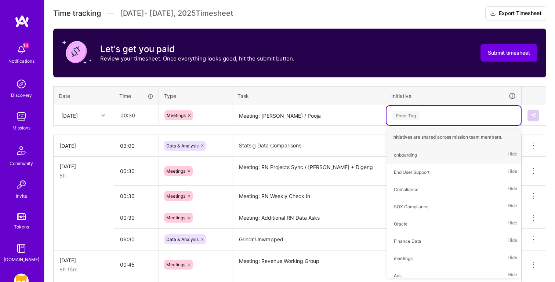
type input "s"
type input "data"
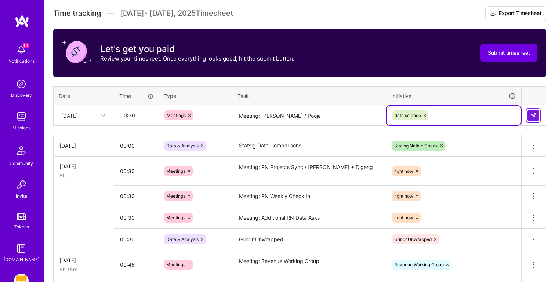
click at [531, 116] on img at bounding box center [533, 116] width 6 height 6
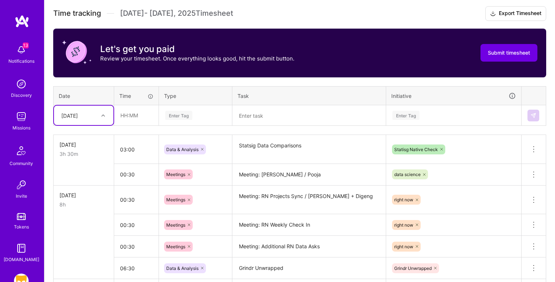
click at [271, 114] on textarea at bounding box center [309, 115] width 152 height 19
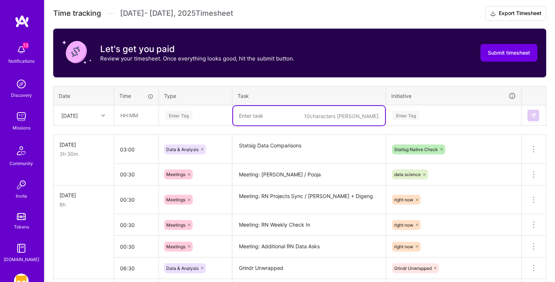
paste textarea "Statsig Native Check In"
type textarea "Statsig Native Check In"
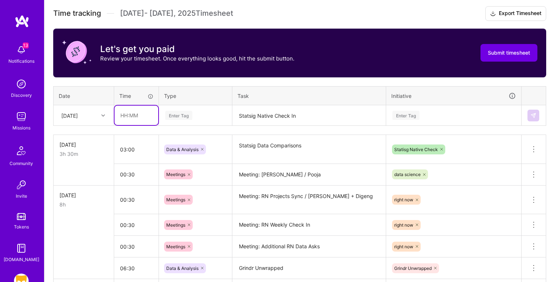
click at [138, 118] on input "text" at bounding box center [136, 115] width 44 height 19
type input "00:45"
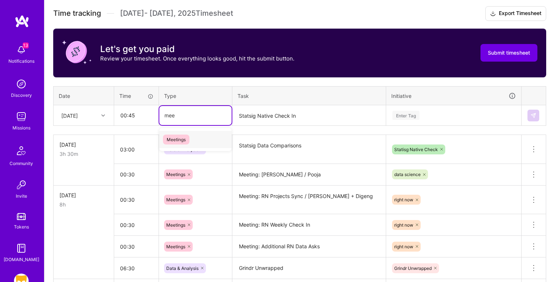
type input "meet"
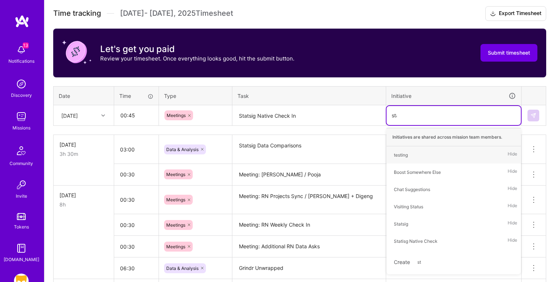
type input "stat"
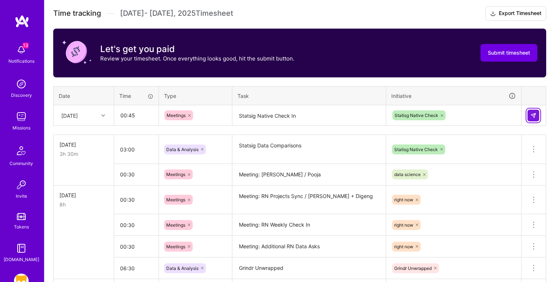
click at [531, 111] on button at bounding box center [533, 116] width 12 height 12
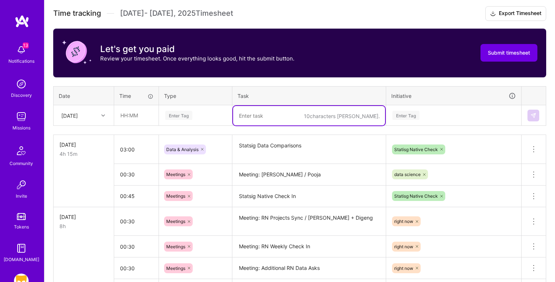
click at [275, 115] on textarea at bounding box center [309, 115] width 152 height 19
paste textarea "Heatmaps Rollout Support"
type textarea "Heatmaps Rollout Support"
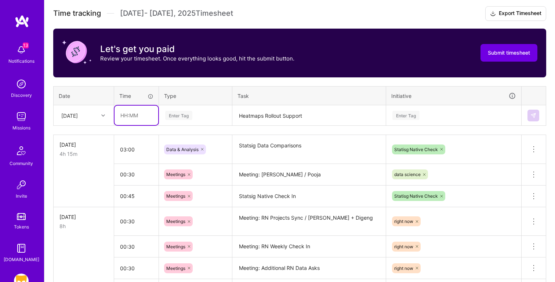
click at [136, 118] on input "text" at bounding box center [136, 115] width 44 height 19
type input "00:30"
click at [427, 117] on div "Enter Tag" at bounding box center [453, 115] width 124 height 9
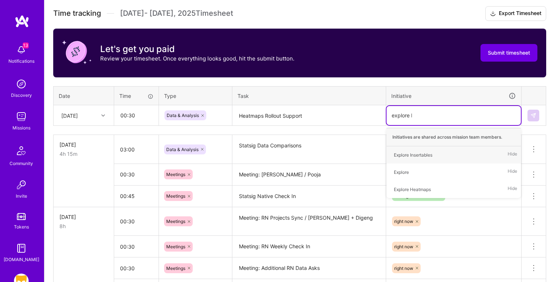
type input "explore he"
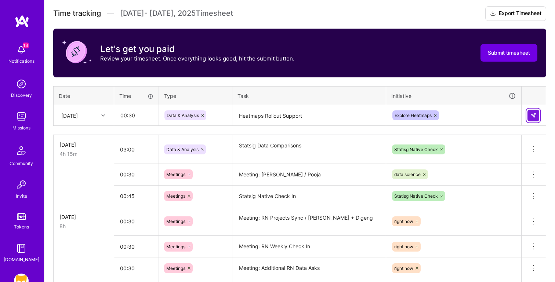
click at [535, 115] on img at bounding box center [533, 116] width 6 height 6
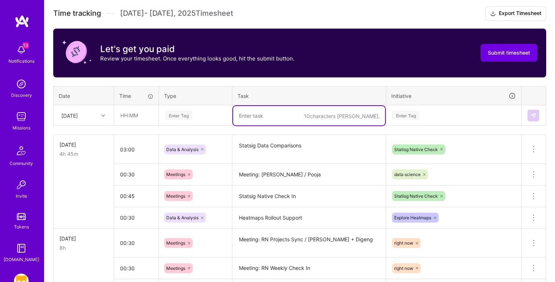
click at [267, 117] on textarea at bounding box center [309, 115] width 152 height 19
paste textarea "RN Insights: 40 cities"
type textarea "RN Insights: 40 cities"
click at [126, 116] on input "text" at bounding box center [136, 115] width 44 height 19
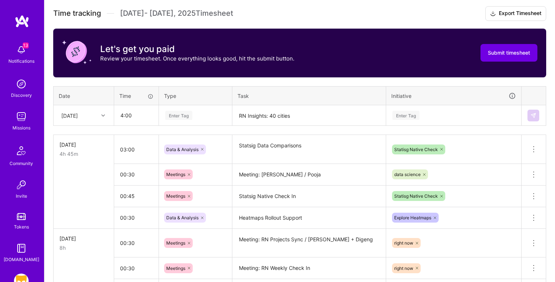
type input "04:00"
click at [405, 117] on div "Enter Tag" at bounding box center [405, 115] width 27 height 11
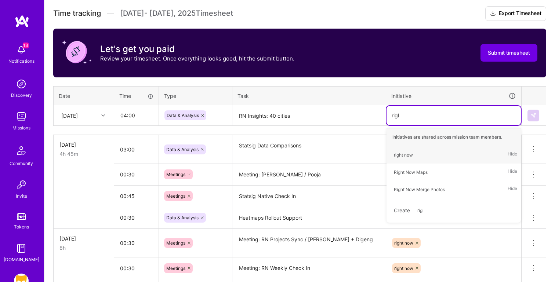
type input "right"
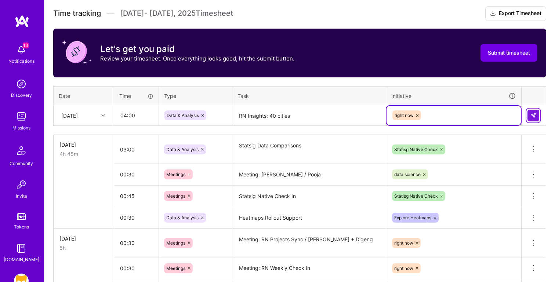
click at [534, 116] on img at bounding box center [533, 116] width 6 height 6
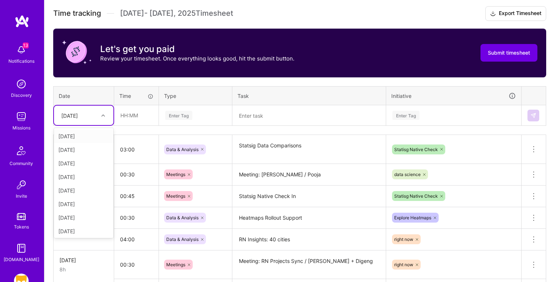
click at [77, 119] on div "[DATE]" at bounding box center [78, 115] width 41 height 12
click at [85, 162] on div "[DATE]" at bounding box center [83, 162] width 59 height 14
click at [267, 113] on textarea at bounding box center [309, 115] width 152 height 19
paste textarea "Meeting: [PERSON_NAME] / Digeng"
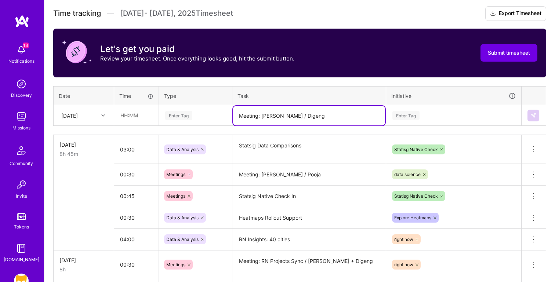
type textarea "Meeting: [PERSON_NAME] / Digeng"
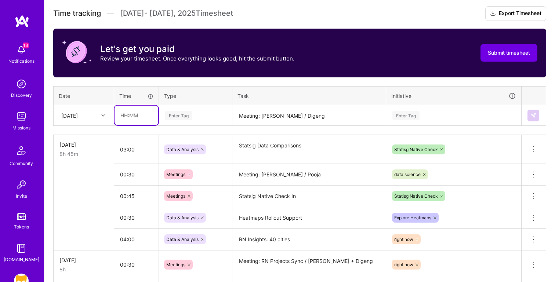
click at [137, 116] on input "text" at bounding box center [136, 115] width 44 height 19
type input "00:30"
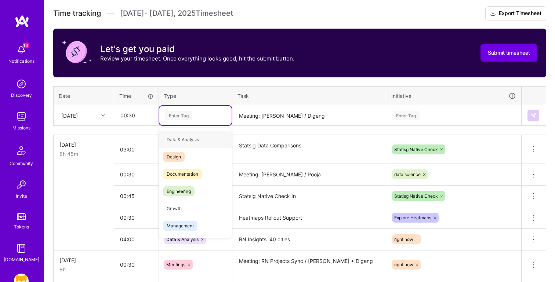
type input "e"
type input "meet"
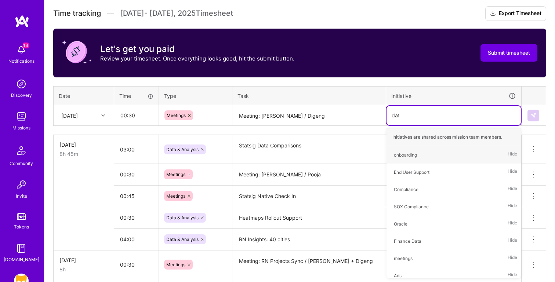
type input "data"
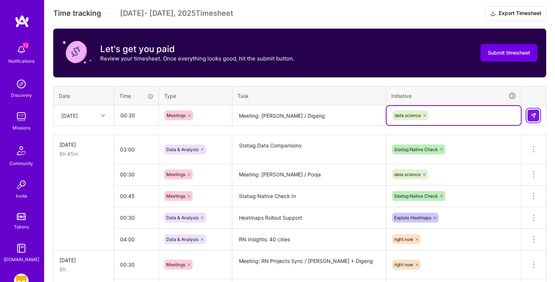
click at [533, 114] on img at bounding box center [533, 116] width 6 height 6
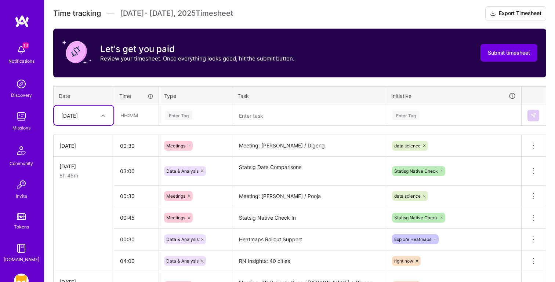
click at [249, 113] on textarea at bounding box center [309, 115] width 152 height 19
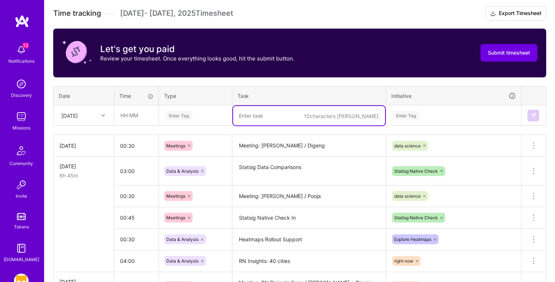
paste textarea "Meeting: RN / DS Sync"
type textarea "Meeting: RN / DS Sync"
click at [160, 113] on div "Enter Tag" at bounding box center [195, 115] width 72 height 19
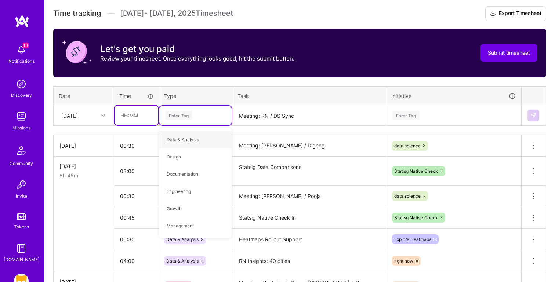
click at [139, 112] on input "text" at bounding box center [136, 115] width 44 height 19
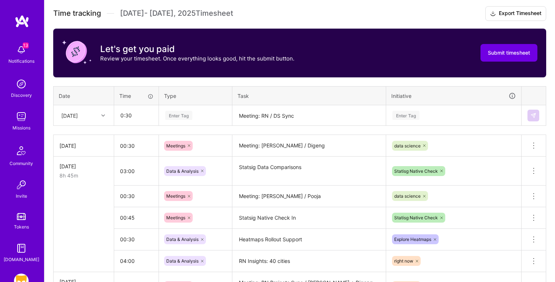
type input "00:30"
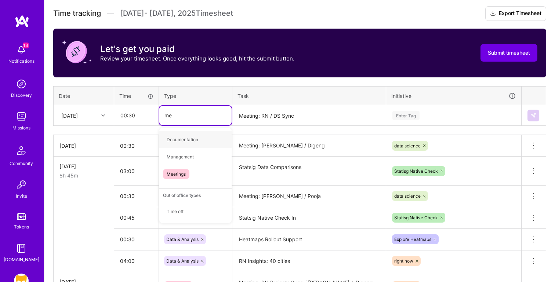
type input "mee"
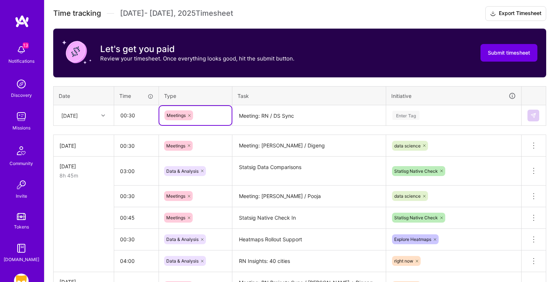
click at [417, 113] on div "Enter Tag" at bounding box center [405, 115] width 27 height 11
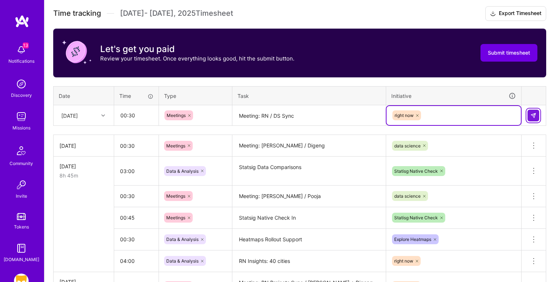
click at [531, 114] on img at bounding box center [533, 116] width 6 height 6
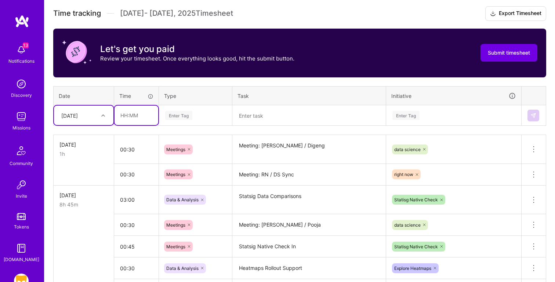
click at [123, 116] on input "text" at bounding box center [136, 115] width 44 height 19
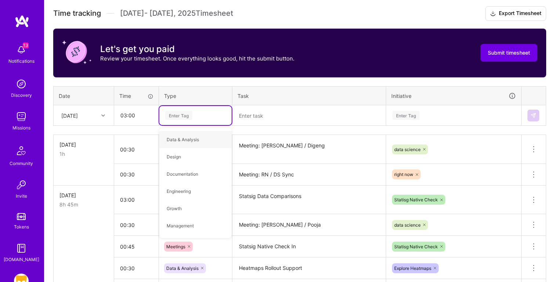
click at [270, 110] on textarea at bounding box center [309, 115] width 152 height 19
paste textarea "RN Insights: 40 cities"
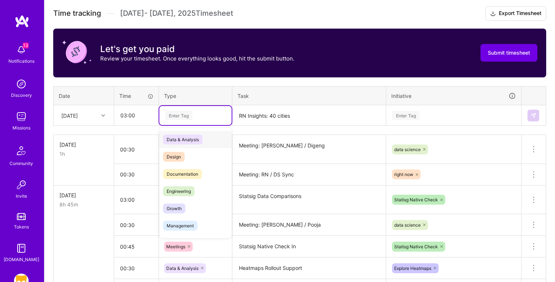
click at [188, 110] on div "Enter Tag" at bounding box center [195, 115] width 72 height 19
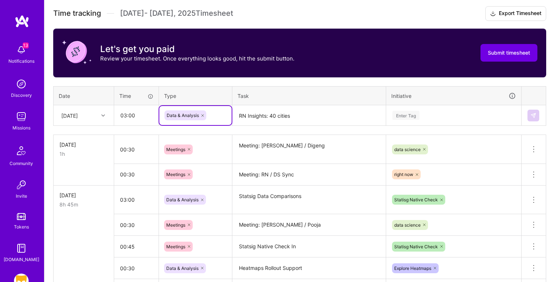
click at [439, 114] on div "Enter Tag" at bounding box center [453, 115] width 124 height 9
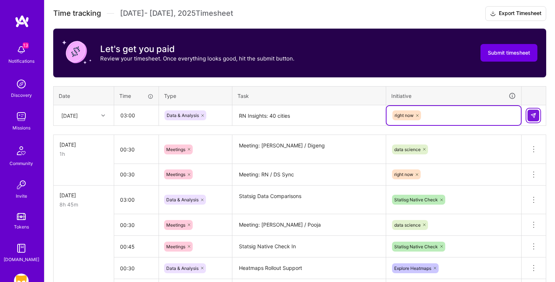
click at [534, 113] on img at bounding box center [533, 116] width 6 height 6
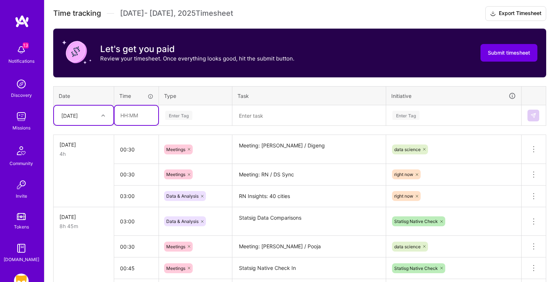
click at [126, 118] on input "text" at bounding box center [136, 115] width 44 height 19
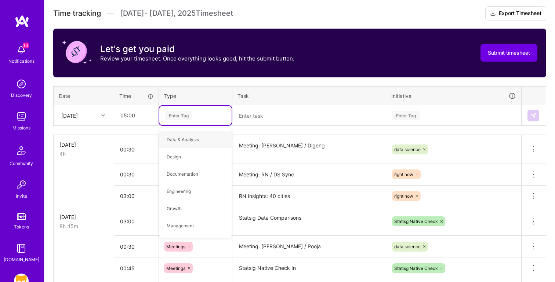
click at [267, 114] on textarea at bounding box center [309, 115] width 152 height 19
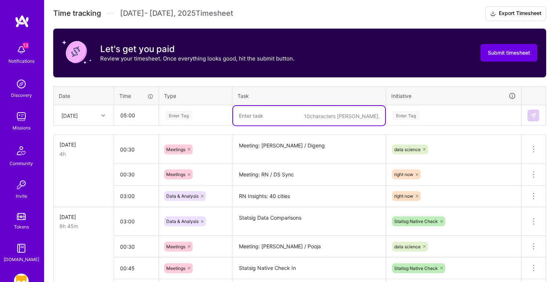
paste textarea "Grindr Unwrapped Data Analysis"
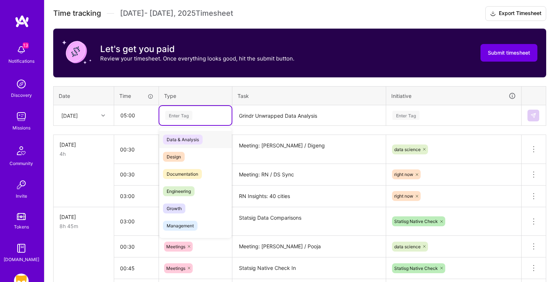
click at [184, 116] on div "Enter Tag" at bounding box center [178, 115] width 27 height 11
click at [212, 134] on div "Data & Analysis" at bounding box center [195, 139] width 72 height 17
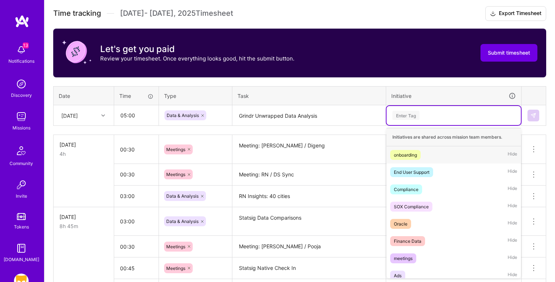
click at [412, 117] on div "Enter Tag" at bounding box center [405, 115] width 27 height 11
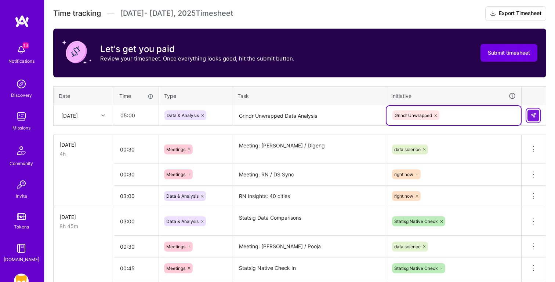
click at [538, 117] on button at bounding box center [533, 116] width 12 height 12
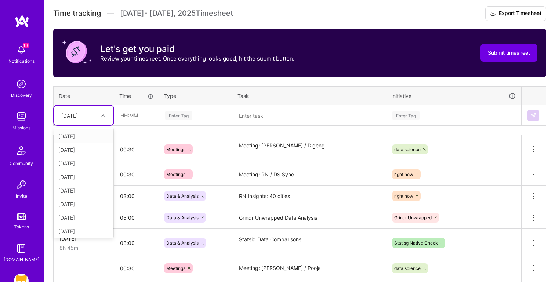
click at [78, 116] on div "[DATE]" at bounding box center [69, 116] width 17 height 8
click at [79, 175] on div "[DATE]" at bounding box center [83, 176] width 59 height 14
click at [136, 116] on input "text" at bounding box center [136, 115] width 44 height 19
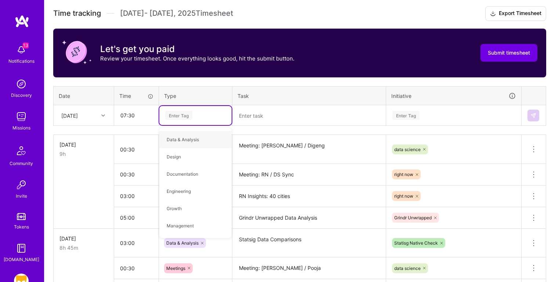
click at [269, 106] on textarea at bounding box center [309, 115] width 152 height 19
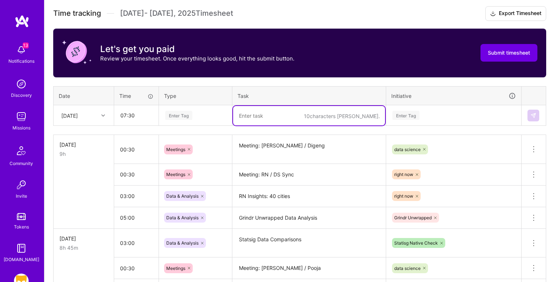
paste textarea "Grindr Unwrapped Data Analysis"
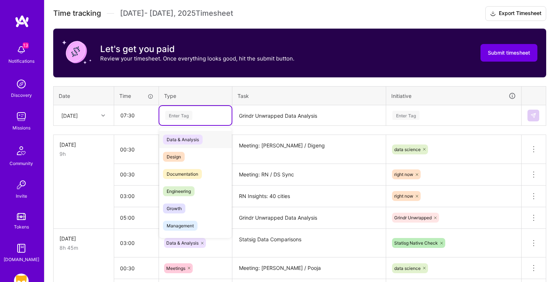
click at [198, 115] on div "Enter Tag" at bounding box center [195, 115] width 62 height 9
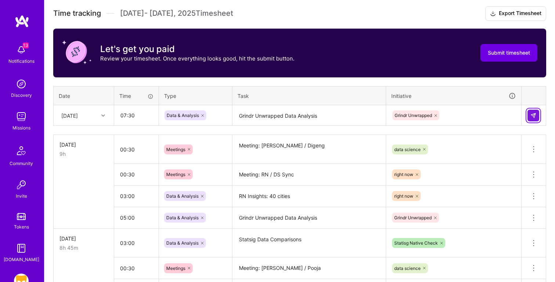
click at [535, 113] on img at bounding box center [533, 116] width 6 height 6
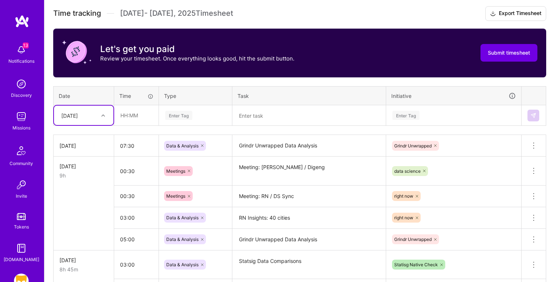
click at [264, 116] on textarea at bounding box center [309, 115] width 152 height 19
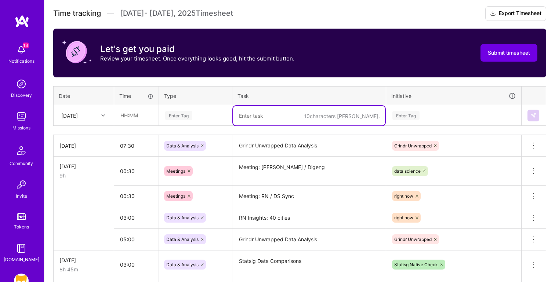
paste textarea "Meeting: Grindr Unwrapped Check In"
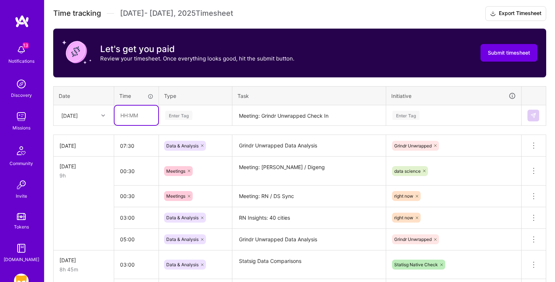
click at [120, 116] on input "text" at bounding box center [136, 115] width 44 height 19
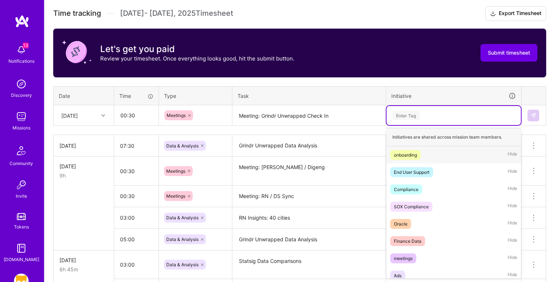
click at [406, 114] on div "Enter Tag" at bounding box center [405, 115] width 27 height 11
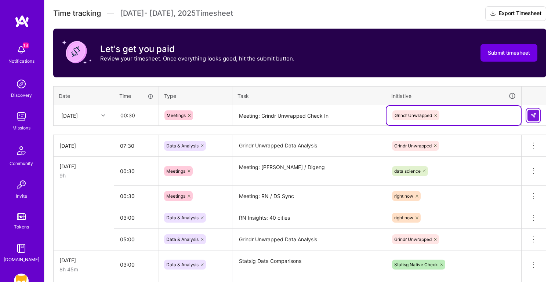
click at [537, 116] on button at bounding box center [533, 116] width 12 height 12
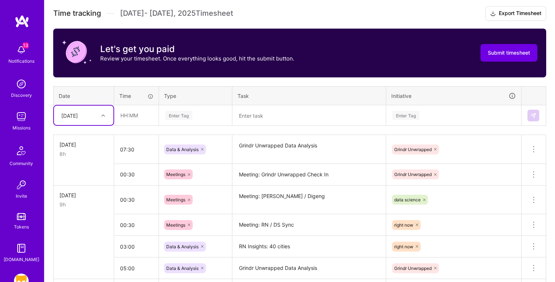
click at [78, 112] on div "[DATE]" at bounding box center [69, 116] width 17 height 8
click at [75, 213] on div "[DATE]" at bounding box center [83, 216] width 59 height 14
click at [257, 119] on textarea at bounding box center [309, 115] width 152 height 19
paste textarea "Statsig Data Comparisons"
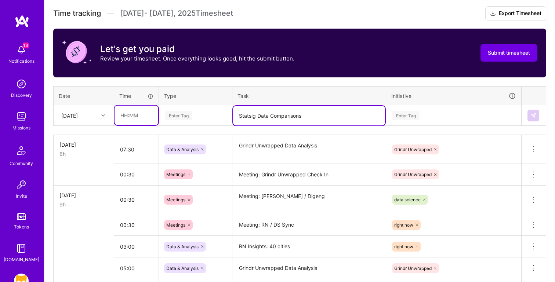
click at [120, 112] on input "text" at bounding box center [136, 115] width 44 height 19
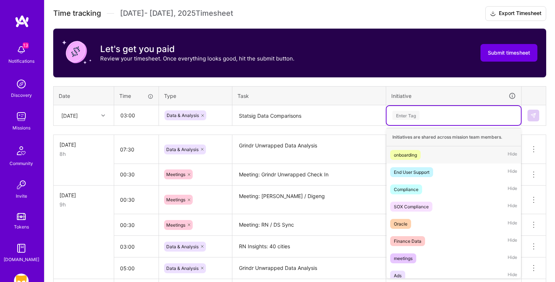
click at [423, 115] on div "Enter Tag" at bounding box center [453, 115] width 124 height 9
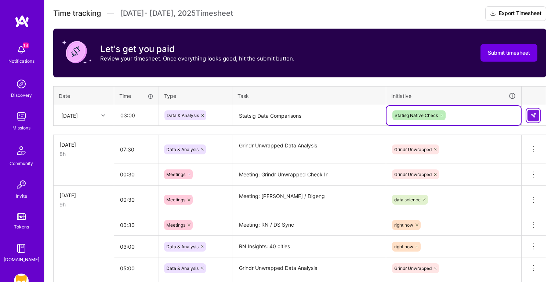
click at [537, 119] on button at bounding box center [533, 116] width 12 height 12
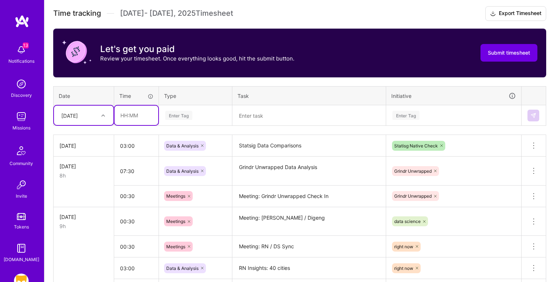
click at [122, 116] on input "text" at bounding box center [136, 115] width 44 height 19
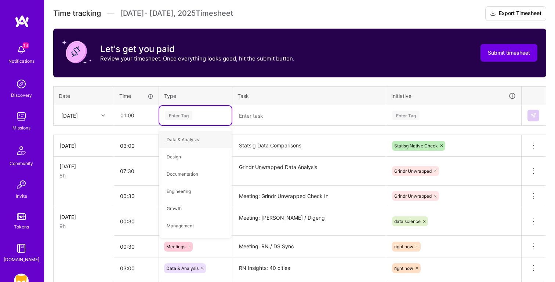
click at [255, 103] on th "Task" at bounding box center [309, 95] width 154 height 19
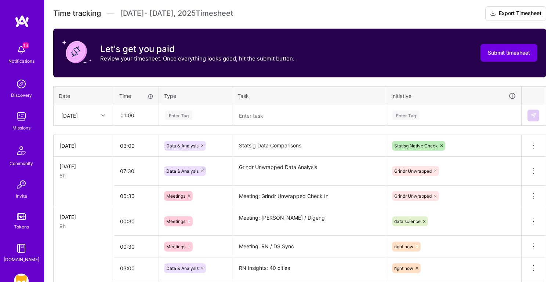
click at [252, 116] on textarea at bounding box center [309, 115] width 152 height 19
paste textarea "Analysis: RN Metrics (Photo vs no Photo)"
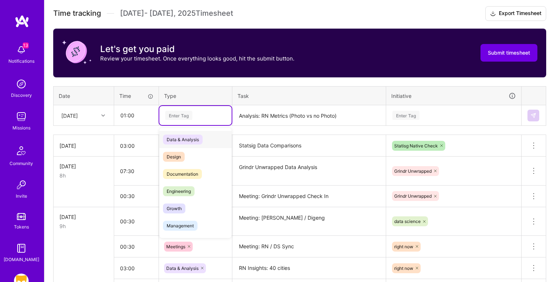
click at [185, 120] on div "Enter Tag" at bounding box center [195, 115] width 72 height 19
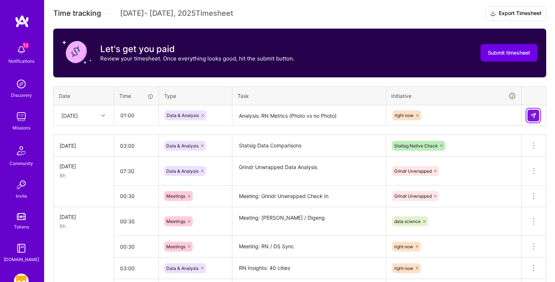
click at [528, 112] on button at bounding box center [533, 116] width 12 height 12
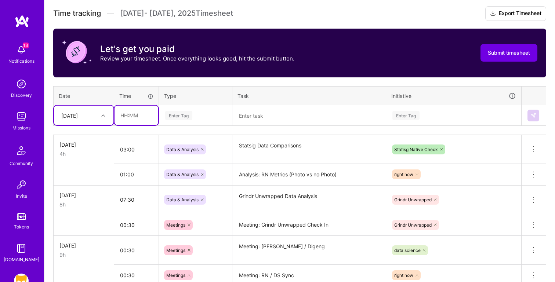
click at [128, 115] on input "text" at bounding box center [136, 115] width 44 height 19
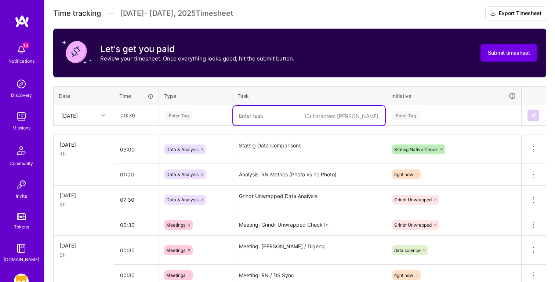
click at [263, 115] on textarea at bounding box center [309, 115] width 152 height 19
paste textarea "Meeting: Statsig Tanistha / [PERSON_NAME]"
click at [196, 115] on div "Enter Tag" at bounding box center [195, 115] width 62 height 9
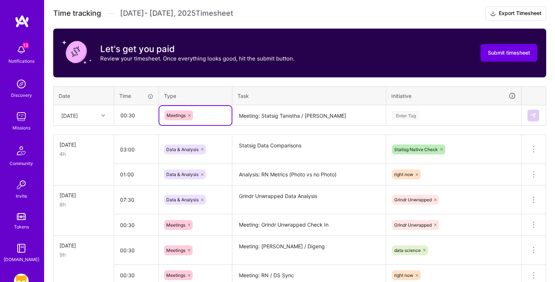
click at [447, 114] on div "Enter Tag" at bounding box center [453, 115] width 124 height 9
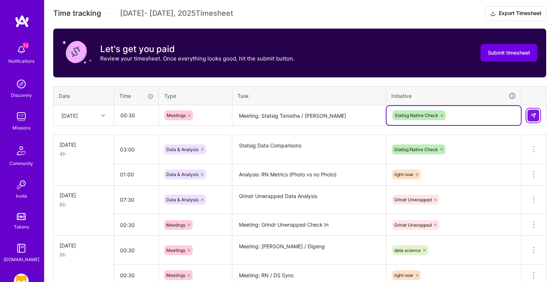
click at [534, 114] on img at bounding box center [533, 116] width 6 height 6
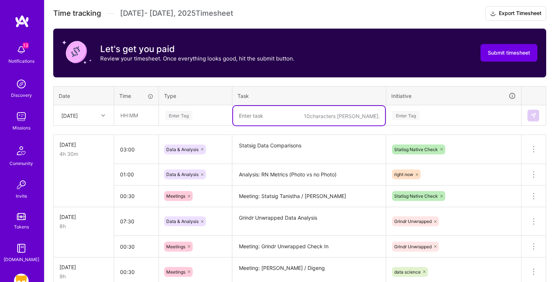
click at [260, 120] on textarea at bounding box center [309, 115] width 152 height 19
paste textarea "RN questions support"
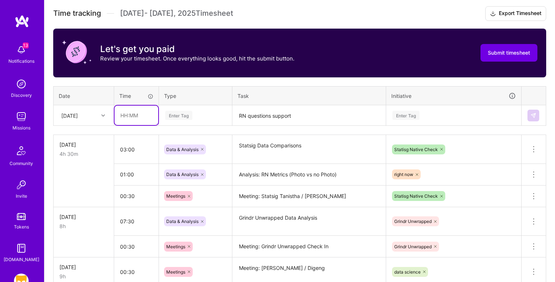
click at [125, 118] on input "text" at bounding box center [136, 115] width 44 height 19
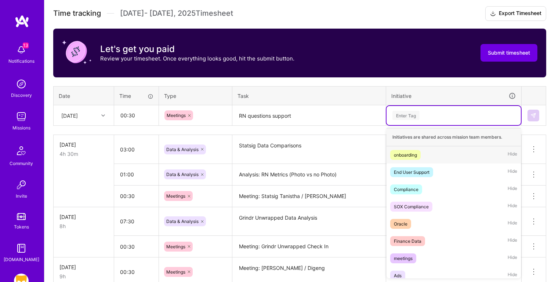
click at [407, 119] on div "Enter Tag" at bounding box center [405, 115] width 27 height 11
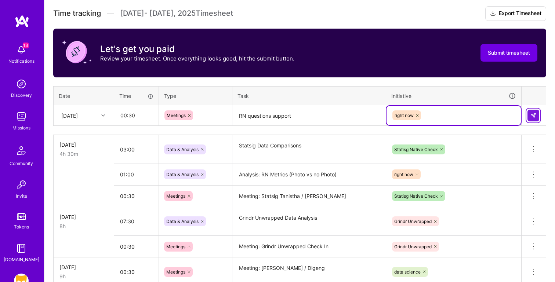
click at [533, 111] on button at bounding box center [533, 116] width 12 height 12
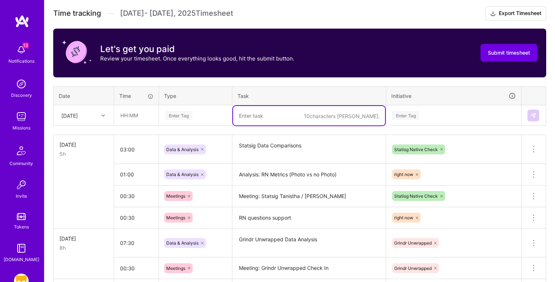
click at [261, 114] on textarea at bounding box center [309, 115] width 152 height 19
paste textarea "Grindr Unwrapped Data pulls"
click at [121, 106] on input "text" at bounding box center [136, 115] width 44 height 19
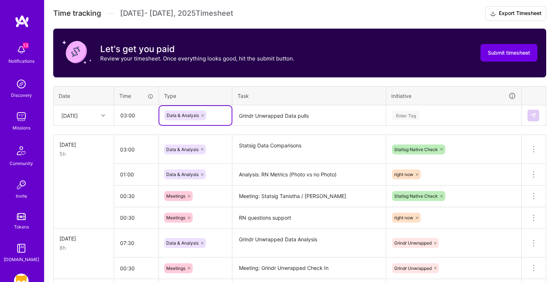
click at [437, 117] on div "Initiatives" at bounding box center [479, 118] width 129 height 12
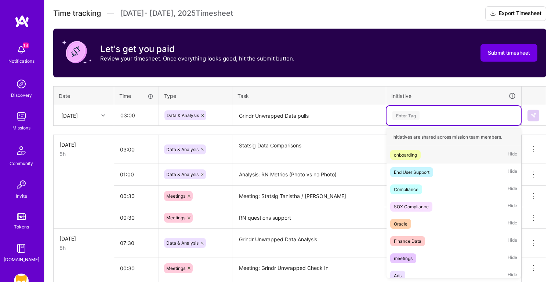
click at [437, 117] on div "Enter Tag" at bounding box center [453, 115] width 124 height 9
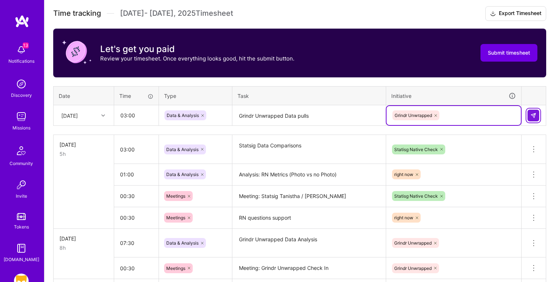
click at [537, 116] on button at bounding box center [533, 116] width 12 height 12
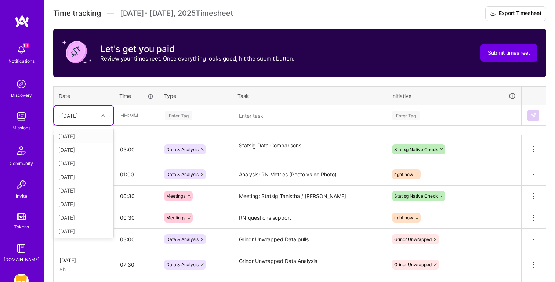
click at [78, 112] on div "[DATE]" at bounding box center [69, 116] width 17 height 8
click at [86, 228] on div "[DATE]" at bounding box center [83, 230] width 59 height 14
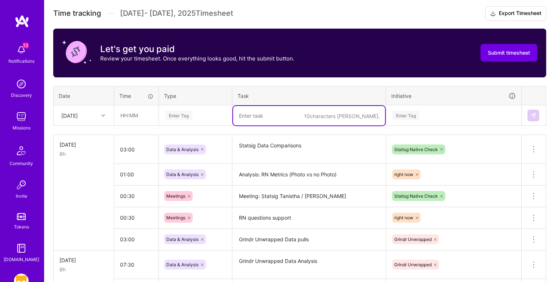
click at [273, 119] on textarea at bounding box center [309, 115] width 152 height 19
paste textarea "NYC Right Now Engagement Data Pulls"
click at [131, 118] on input "text" at bounding box center [136, 115] width 44 height 19
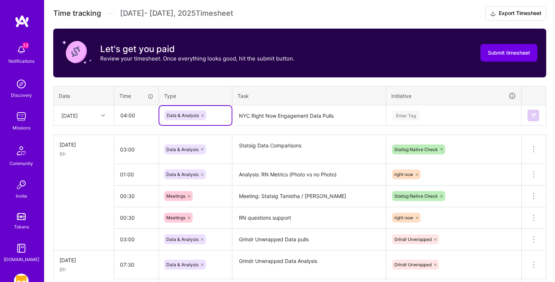
click at [428, 116] on div "Enter Tag" at bounding box center [453, 115] width 124 height 9
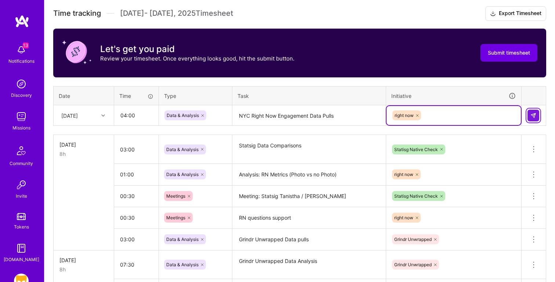
click at [532, 114] on img at bounding box center [533, 116] width 6 height 6
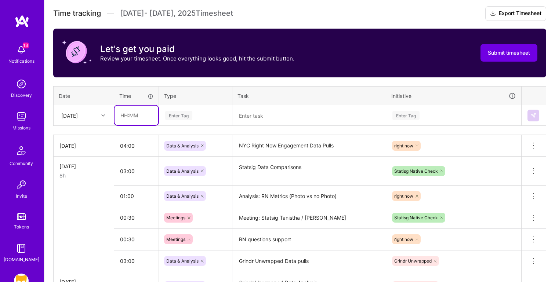
click at [132, 116] on input "text" at bounding box center [136, 115] width 44 height 19
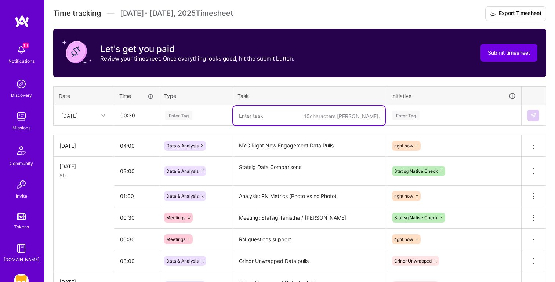
click at [253, 112] on textarea at bounding box center [309, 115] width 152 height 19
paste textarea "Meeting: [PERSON_NAME] / Pooja"
click at [188, 115] on div "Enter Tag" at bounding box center [178, 115] width 27 height 11
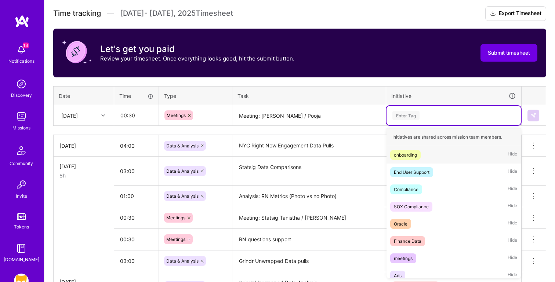
click at [428, 113] on div "Enter Tag" at bounding box center [453, 115] width 124 height 9
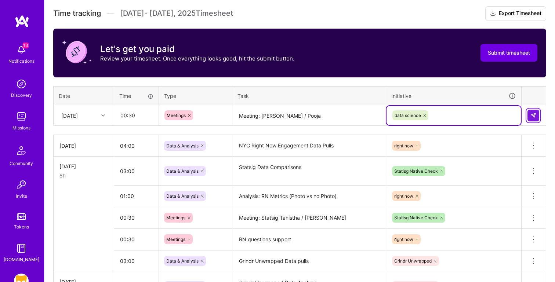
click at [533, 113] on img at bounding box center [533, 116] width 6 height 6
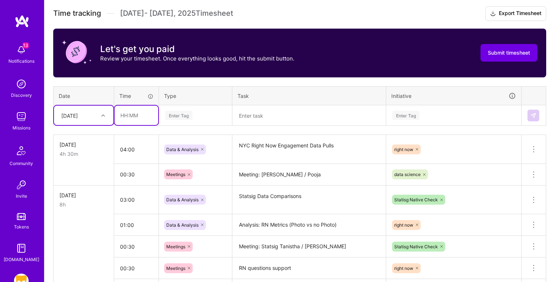
click at [119, 117] on input "text" at bounding box center [136, 115] width 44 height 19
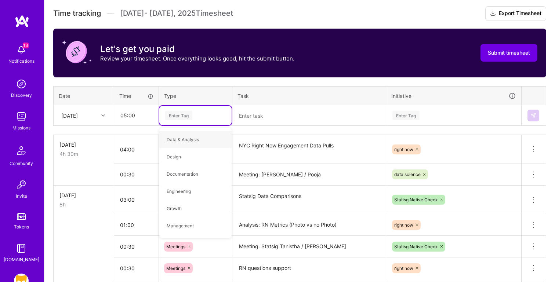
click at [283, 117] on textarea at bounding box center [309, 115] width 152 height 19
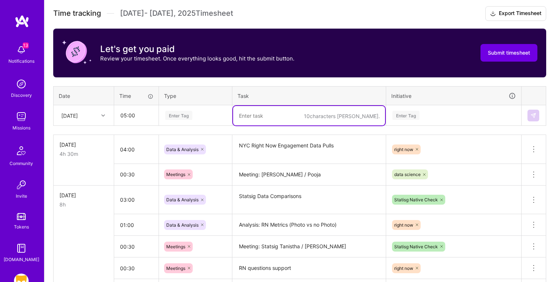
paste textarea "Statsig Data Comparisons"
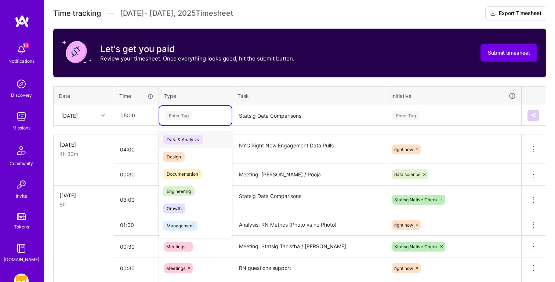
click at [186, 116] on div "Enter Tag" at bounding box center [178, 115] width 27 height 11
click at [217, 138] on div "Data & Analysis" at bounding box center [195, 139] width 72 height 17
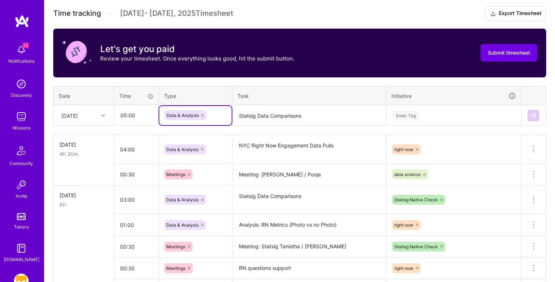
click at [439, 117] on div "Enter Tag" at bounding box center [453, 115] width 124 height 9
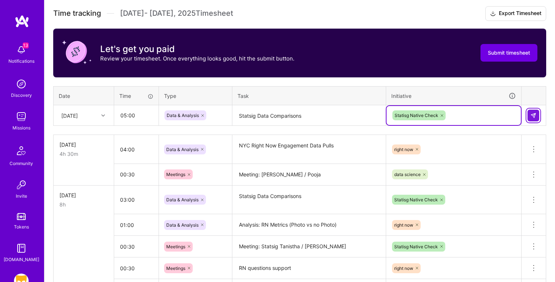
click at [533, 112] on button at bounding box center [533, 116] width 12 height 12
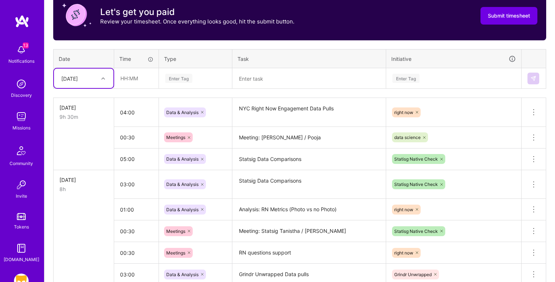
scroll to position [230, 0]
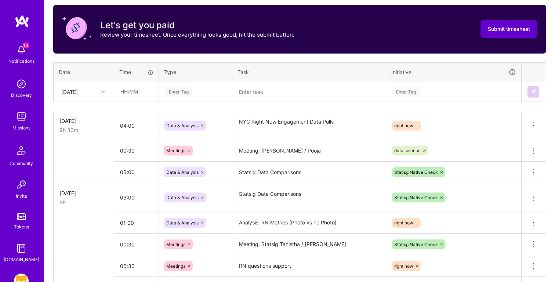
click at [492, 29] on span "Submit timesheet" at bounding box center [509, 28] width 42 height 7
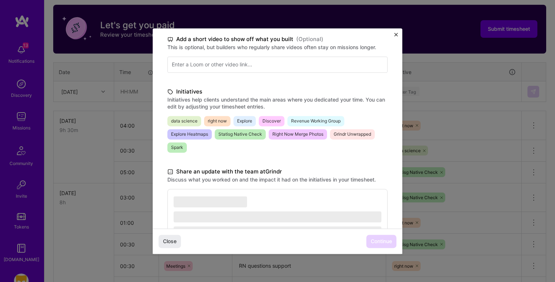
scroll to position [191, 0]
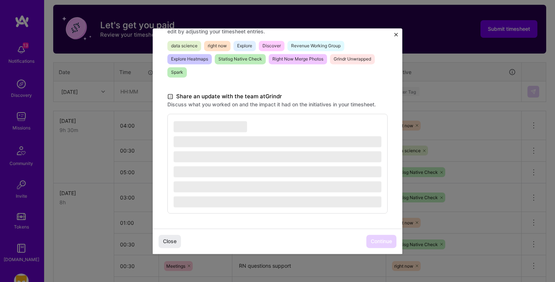
click at [312, 135] on span "‌" at bounding box center [278, 141] width 208 height 12
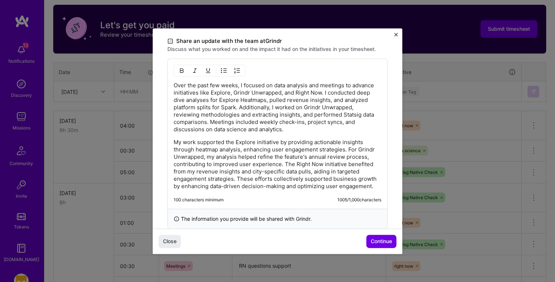
scroll to position [262, 0]
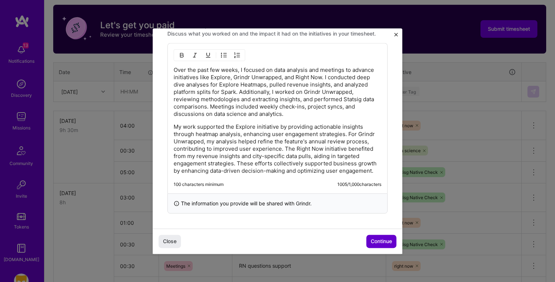
click at [373, 239] on span "Continue" at bounding box center [381, 241] width 21 height 7
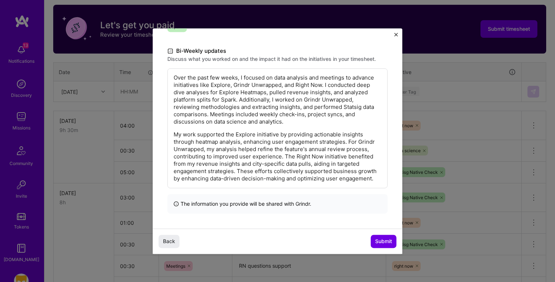
scroll to position [0, 0]
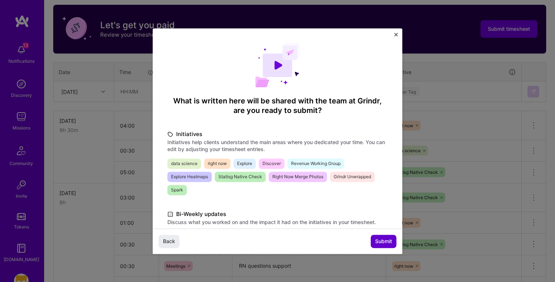
click at [383, 238] on span "Submit" at bounding box center [383, 241] width 17 height 7
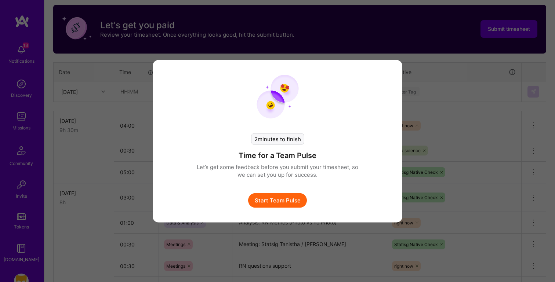
click at [285, 197] on button "Start Team Pulse" at bounding box center [277, 200] width 59 height 15
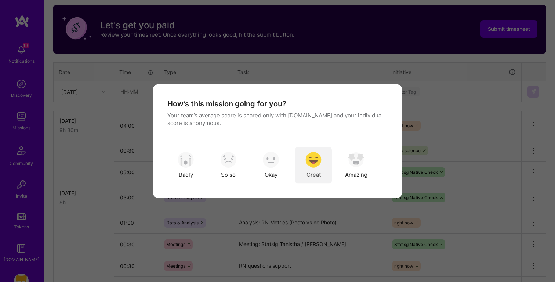
click at [317, 158] on img "modal" at bounding box center [313, 160] width 16 height 16
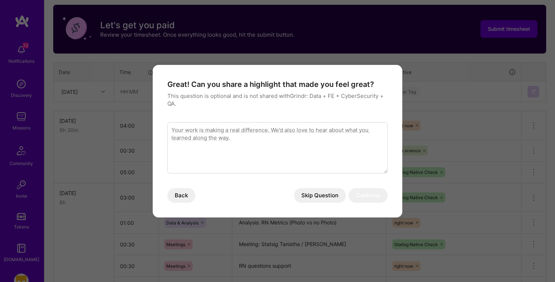
click at [335, 194] on button "Skip Question" at bounding box center [320, 195] width 52 height 15
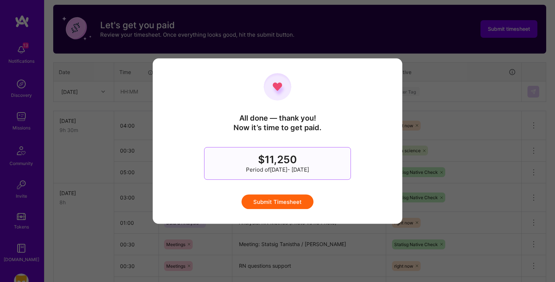
click at [293, 204] on button "Submit Timesheet" at bounding box center [277, 201] width 72 height 15
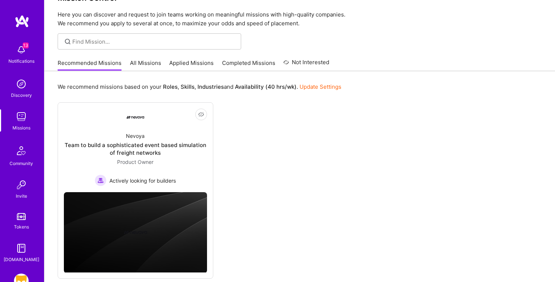
scroll to position [36, 0]
